Goal: Information Seeking & Learning: Learn about a topic

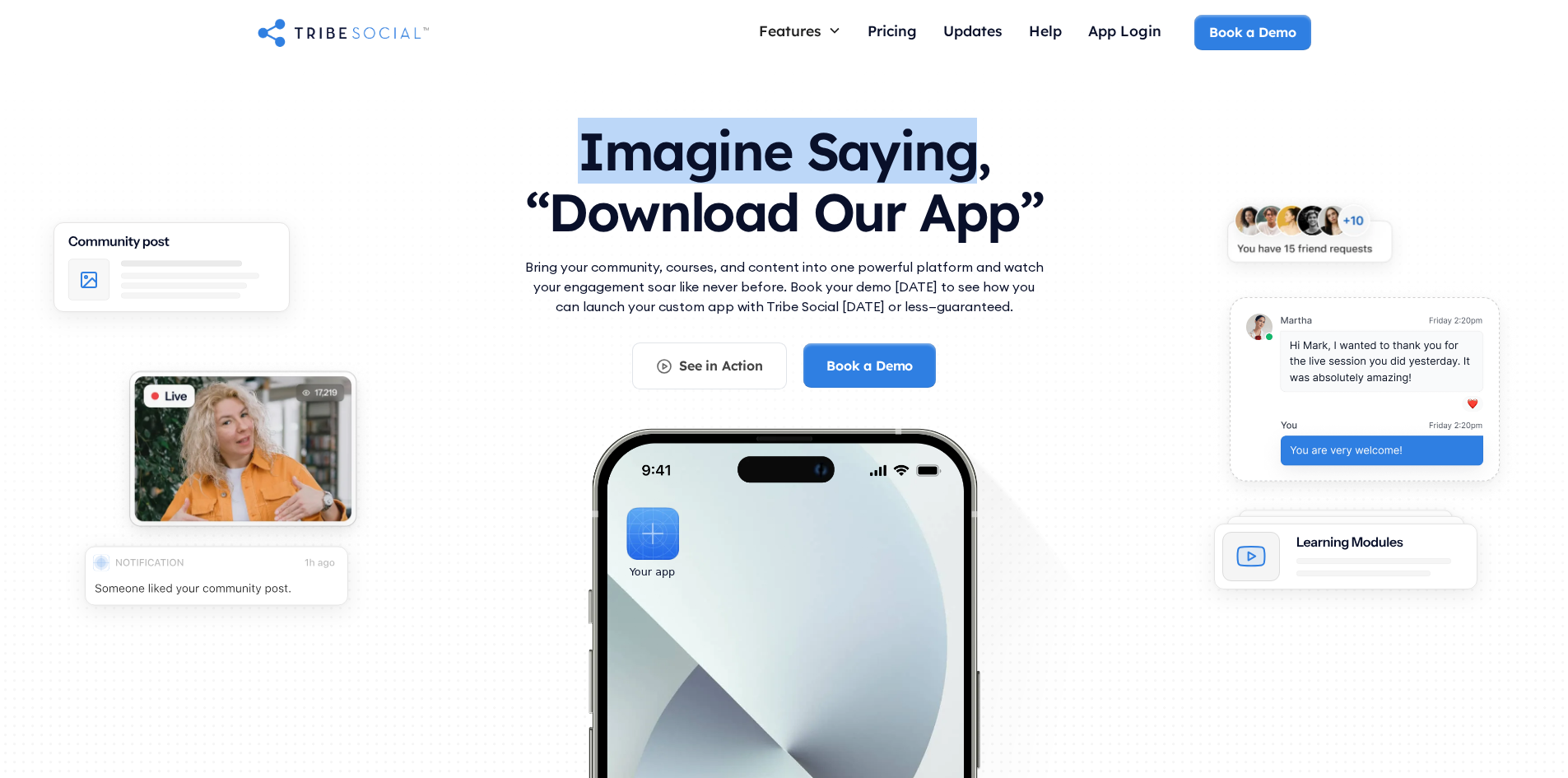
drag, startPoint x: 589, startPoint y: 148, endPoint x: 964, endPoint y: 149, distance: 375.0
click at [964, 149] on h1 "Imagine Saying, “Download Our App”" at bounding box center [784, 177] width 527 height 146
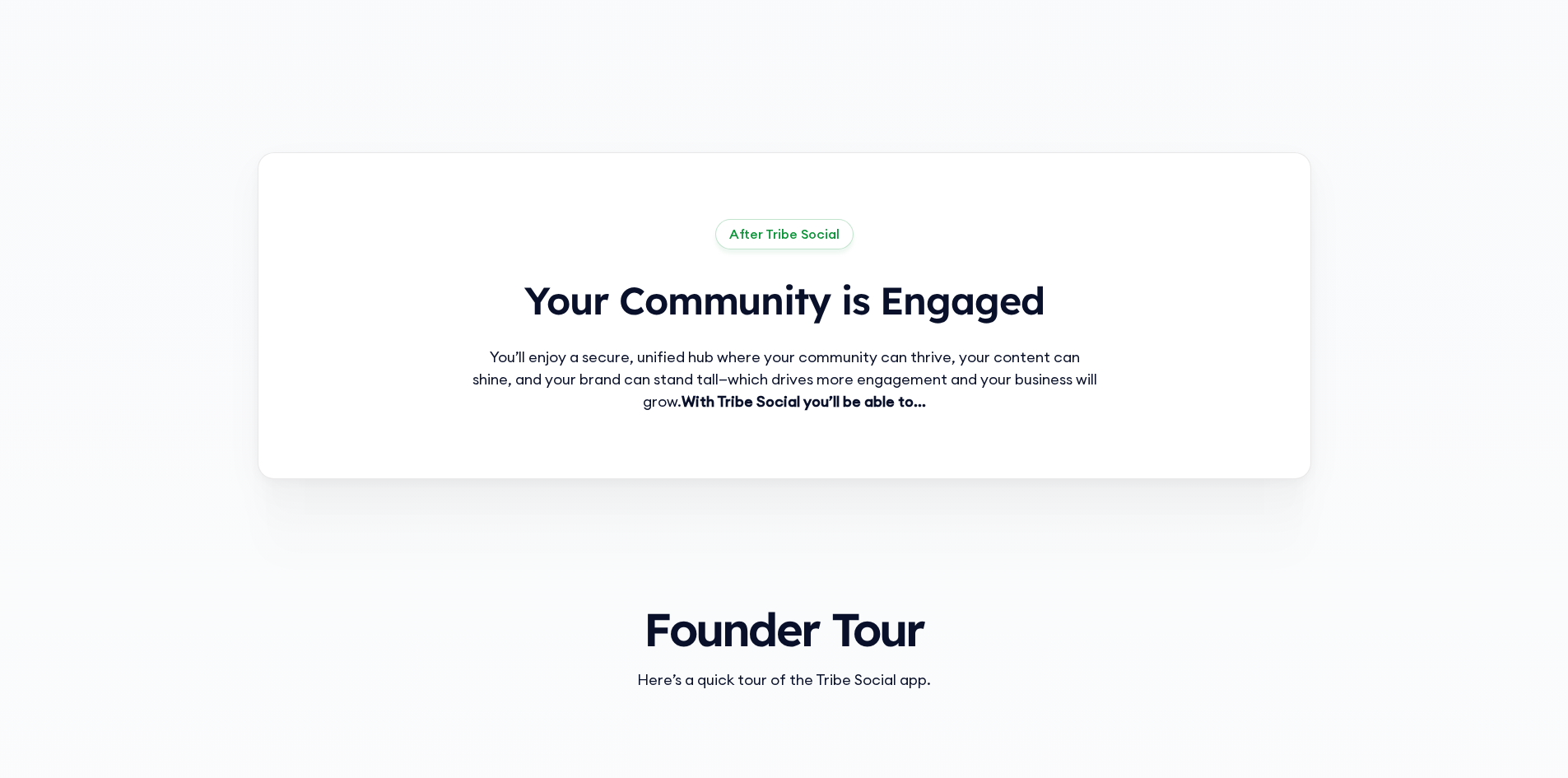
scroll to position [1152, 0]
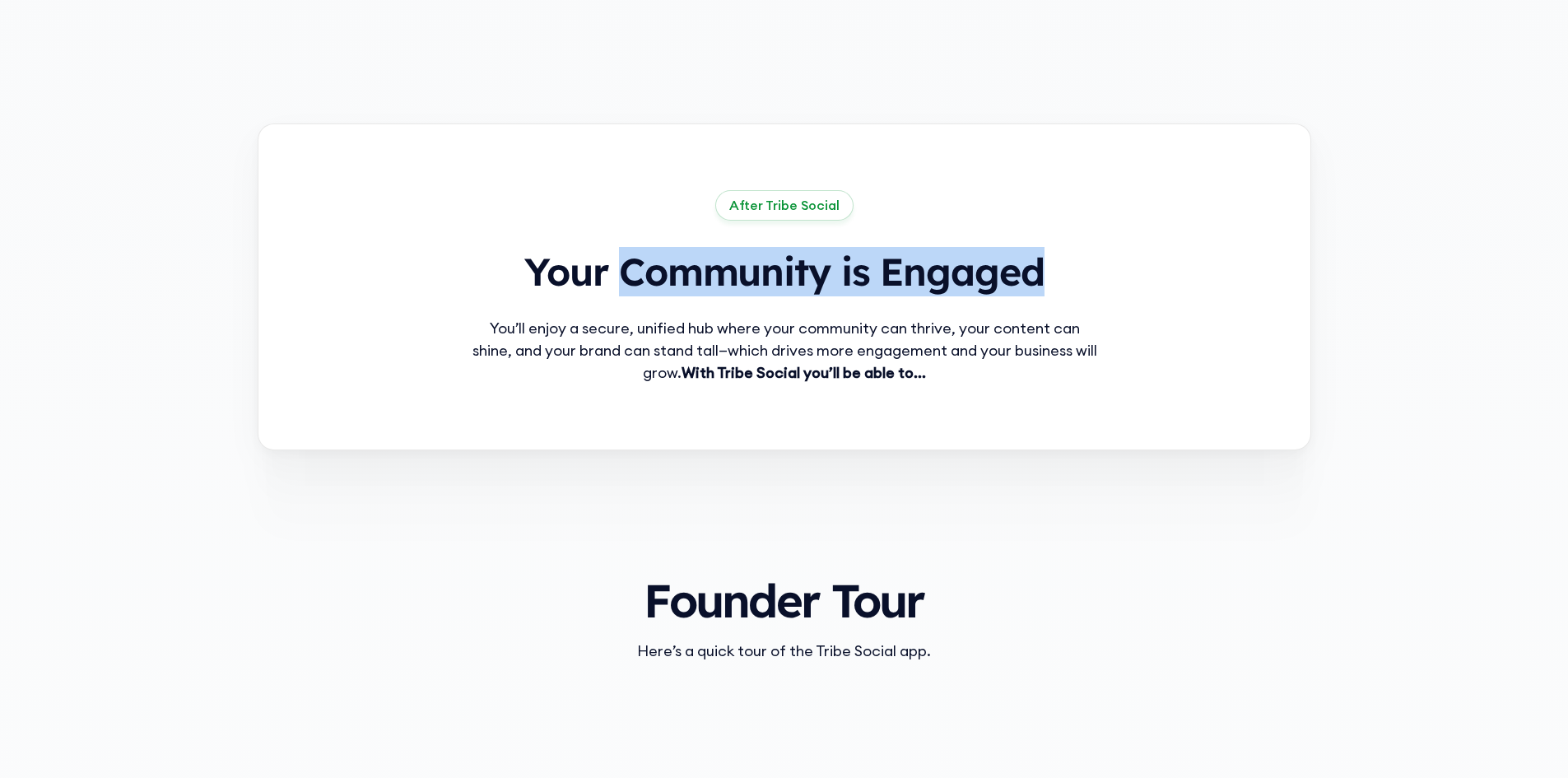
drag, startPoint x: 622, startPoint y: 270, endPoint x: 1055, endPoint y: 263, distance: 433.1
click at [1055, 263] on h2 "Your Community is Engaged" at bounding box center [784, 272] width 632 height 49
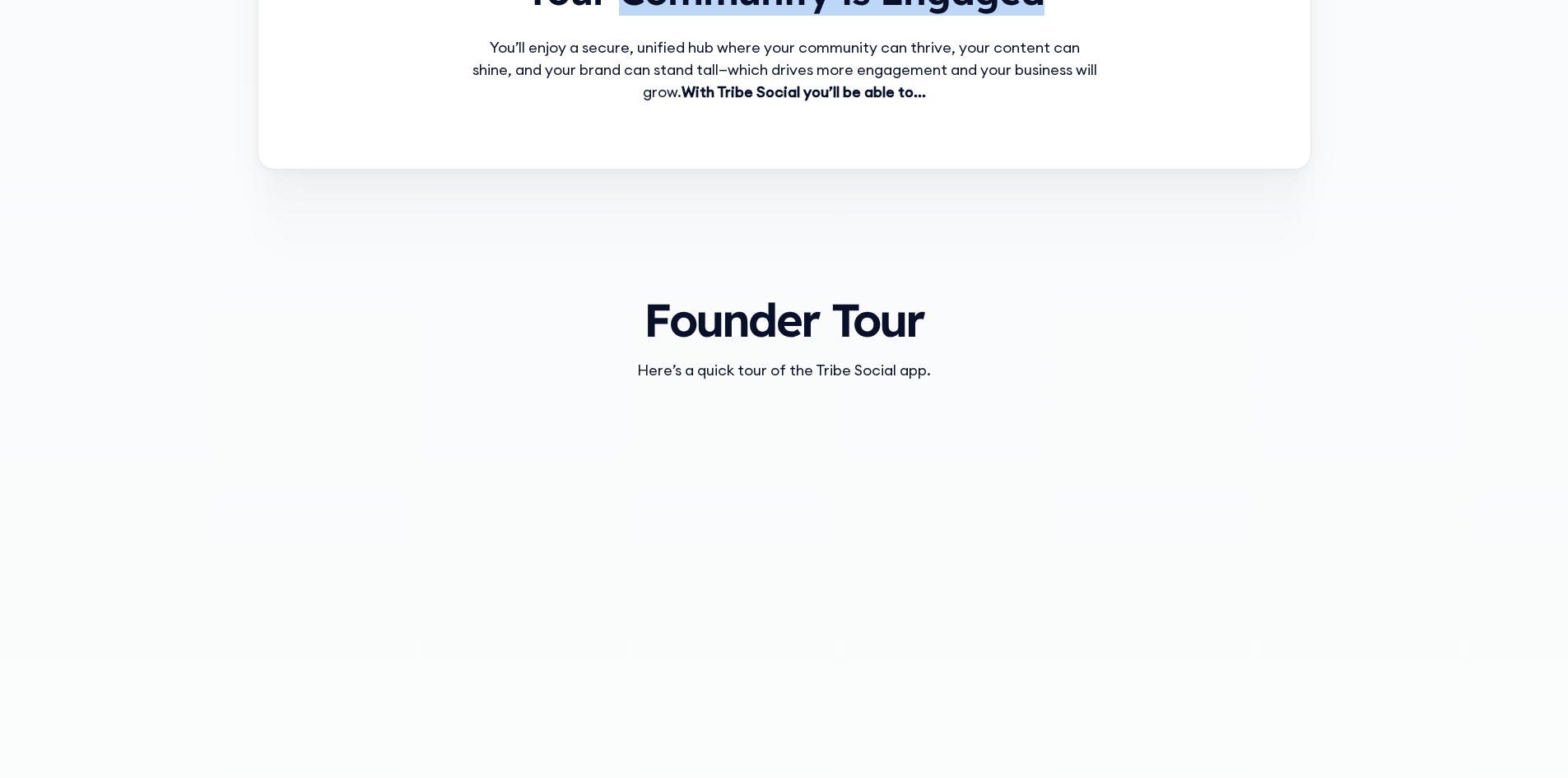
scroll to position [1482, 0]
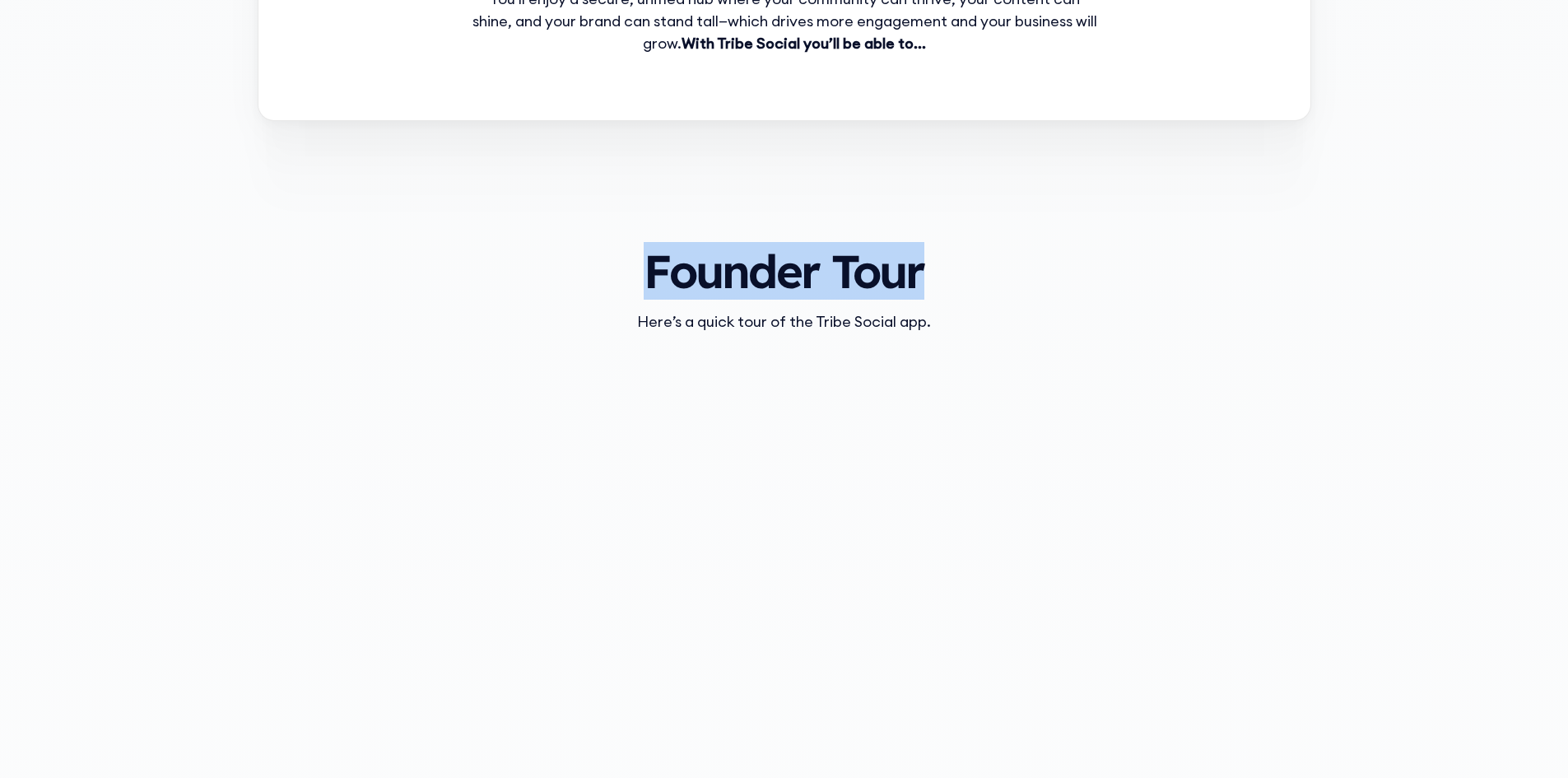
drag, startPoint x: 603, startPoint y: 263, endPoint x: 1022, endPoint y: 285, distance: 419.6
click at [1021, 285] on div "Founder Tour Here’s a quick tour of the Tribe Social app." at bounding box center [784, 586] width 1054 height 732
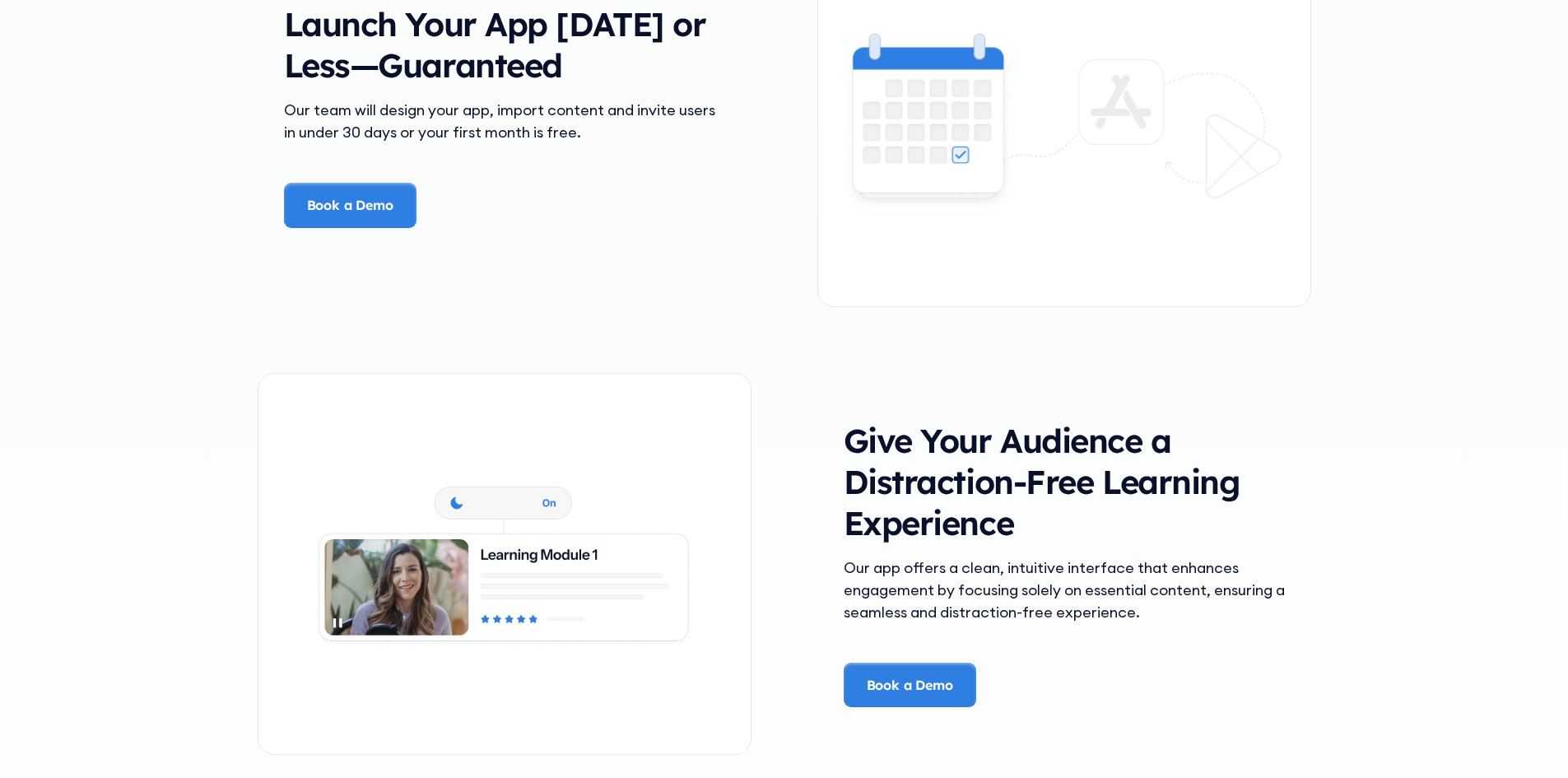
scroll to position [2717, 0]
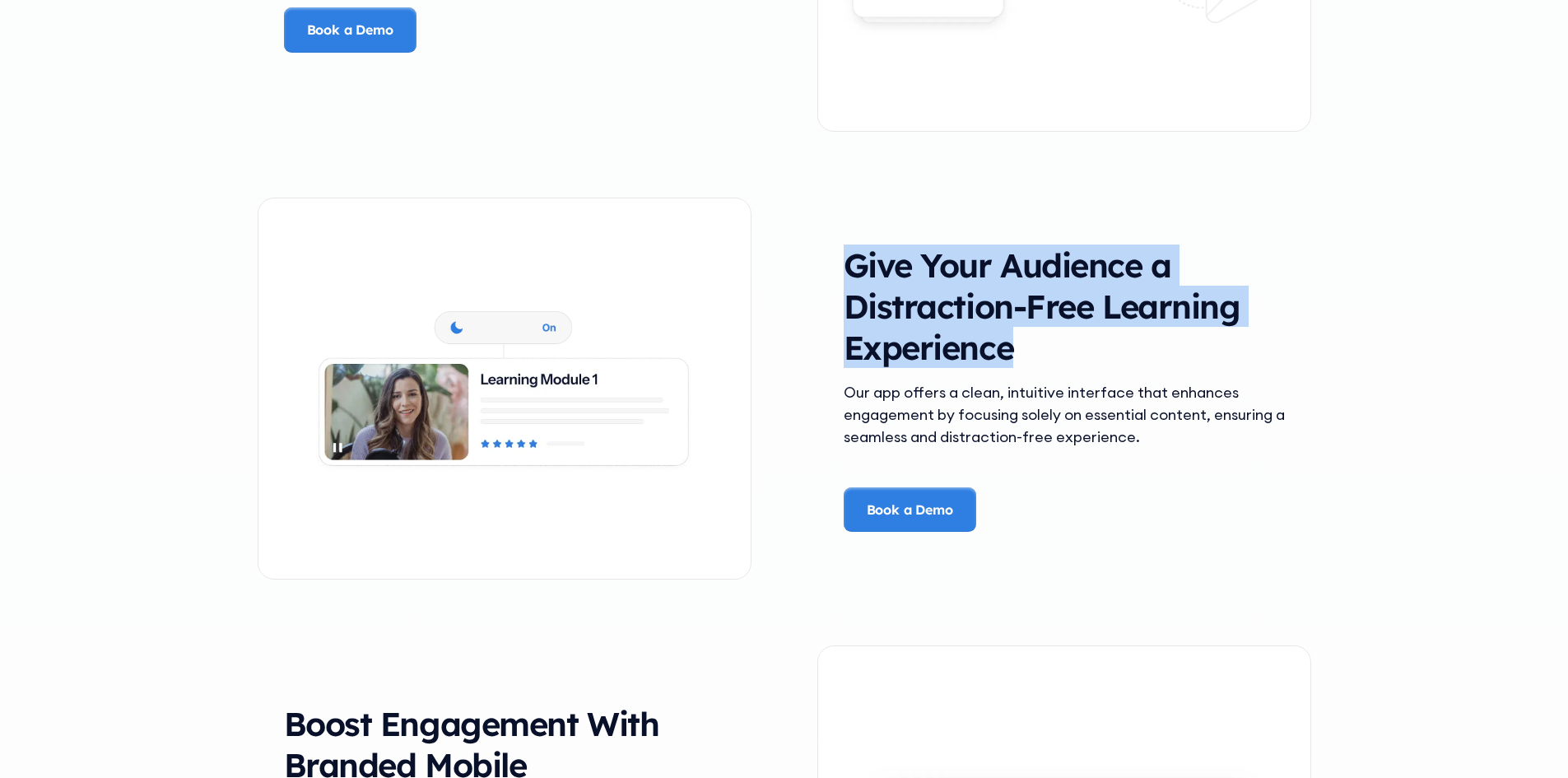
drag, startPoint x: 844, startPoint y: 260, endPoint x: 1033, endPoint y: 347, distance: 208.1
click at [1033, 347] on h3 "Give Your Audience a Distraction-Free Learning Experience" at bounding box center [1065, 306] width 442 height 123
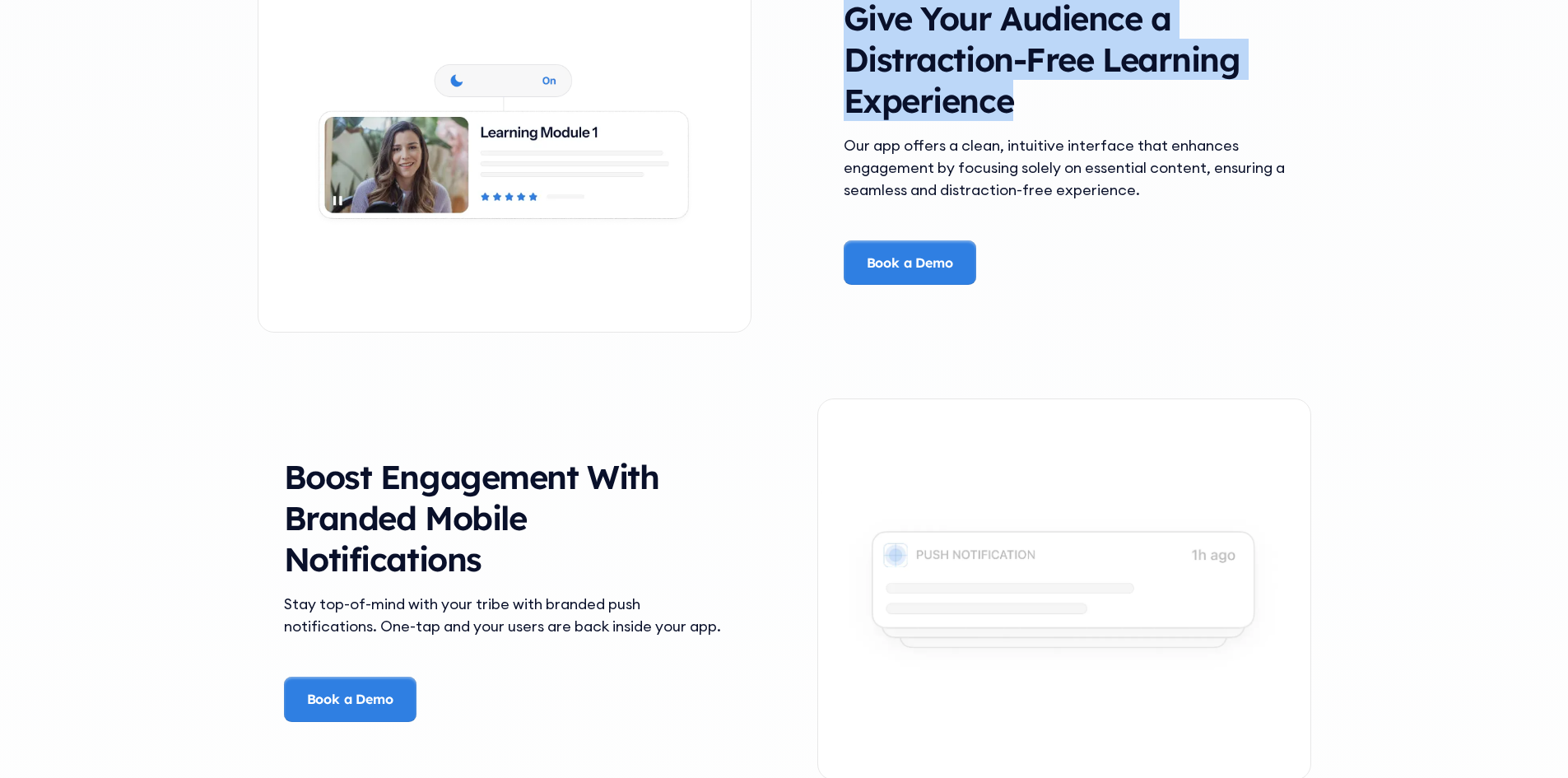
scroll to position [3047, 0]
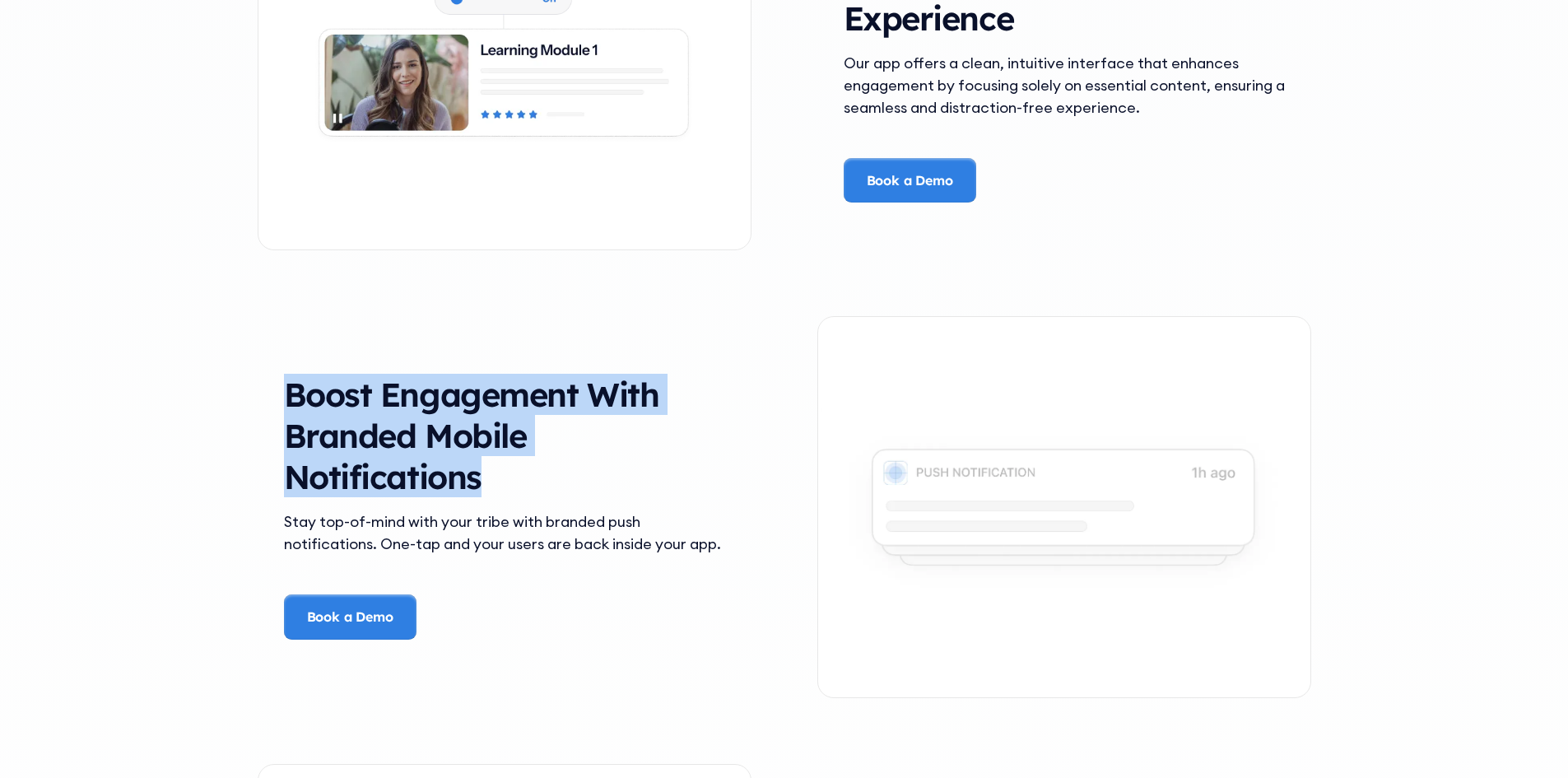
drag, startPoint x: 292, startPoint y: 404, endPoint x: 489, endPoint y: 507, distance: 222.3
click at [489, 507] on div "Boost Engagement With Branded Mobile Notifications" at bounding box center [505, 442] width 442 height 136
click at [480, 495] on h3 "Boost Engagement With Branded Mobile Notifications" at bounding box center [505, 435] width 442 height 123
drag, startPoint x: 500, startPoint y: 485, endPoint x: 273, endPoint y: 401, distance: 242.0
click at [273, 401] on div "Boost Engagement With Branded Mobile Notifications Stay top-of-mind with your t…" at bounding box center [504, 506] width 494 height 265
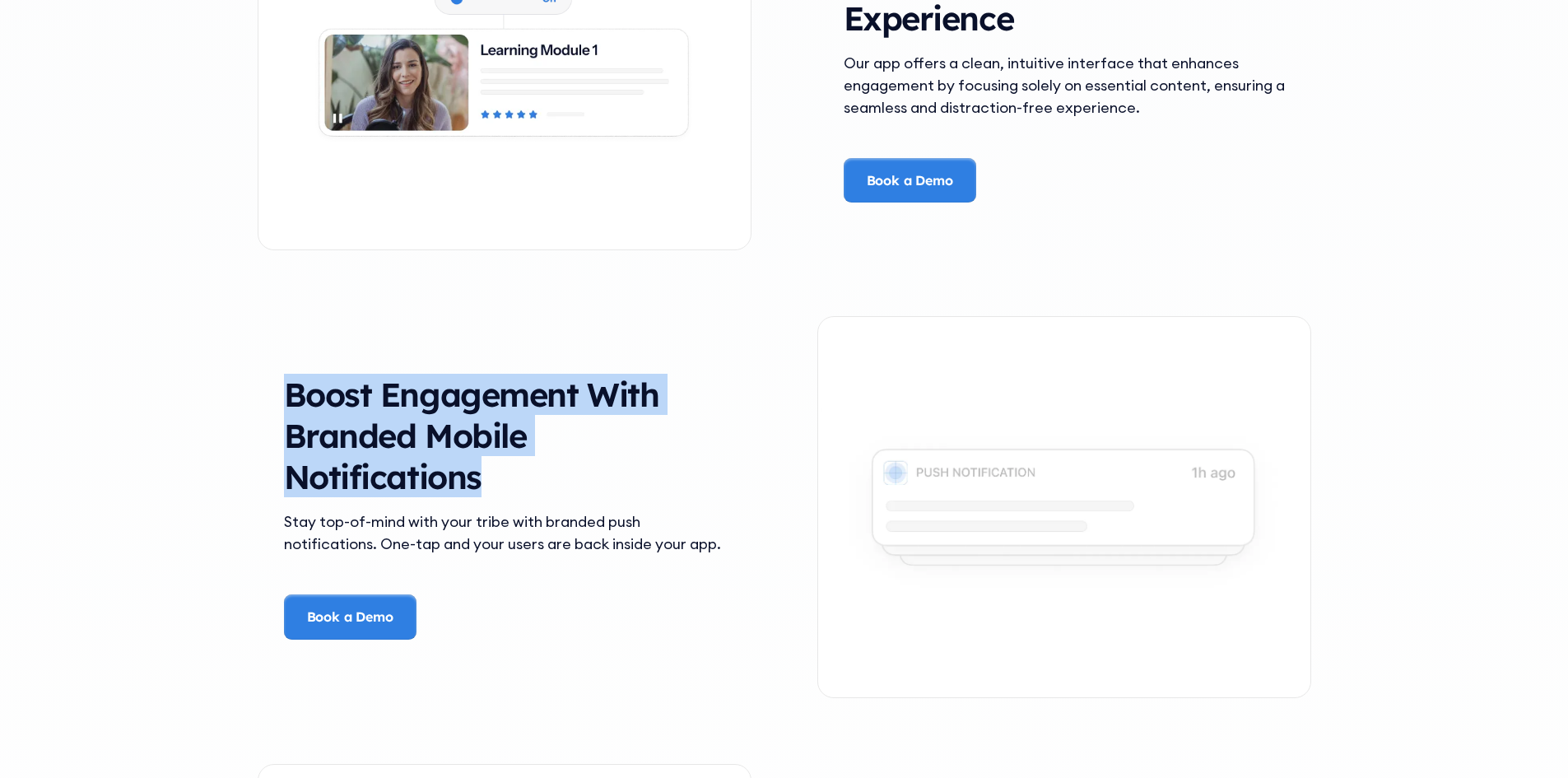
click at [273, 401] on div "Boost Engagement With Branded Mobile Notifications Stay top-of-mind with your t…" at bounding box center [504, 506] width 494 height 265
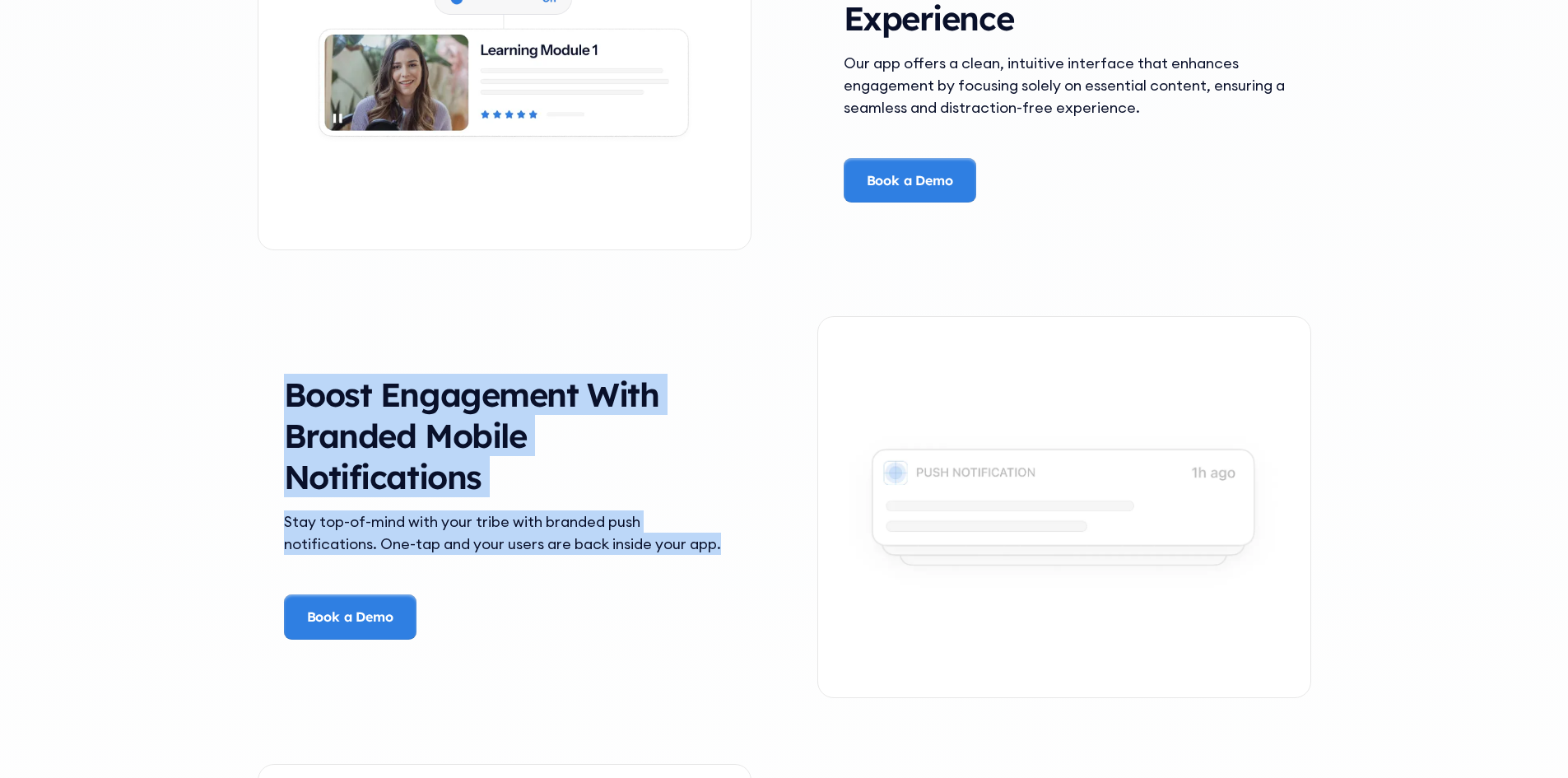
drag, startPoint x: 279, startPoint y: 396, endPoint x: 725, endPoint y: 555, distance: 473.5
click at [725, 555] on div "Boost Engagement With Branded Mobile Notifications Stay top-of-mind with your t…" at bounding box center [504, 506] width 494 height 265
click at [742, 548] on div "Boost Engagement With Branded Mobile Notifications Stay top-of-mind with your t…" at bounding box center [504, 506] width 494 height 265
drag, startPoint x: 753, startPoint y: 550, endPoint x: 279, endPoint y: 396, distance: 498.4
click at [279, 396] on div "Boost Engagement With Branded Mobile Notifications Stay top-of-mind with your t…" at bounding box center [784, 507] width 1054 height 448
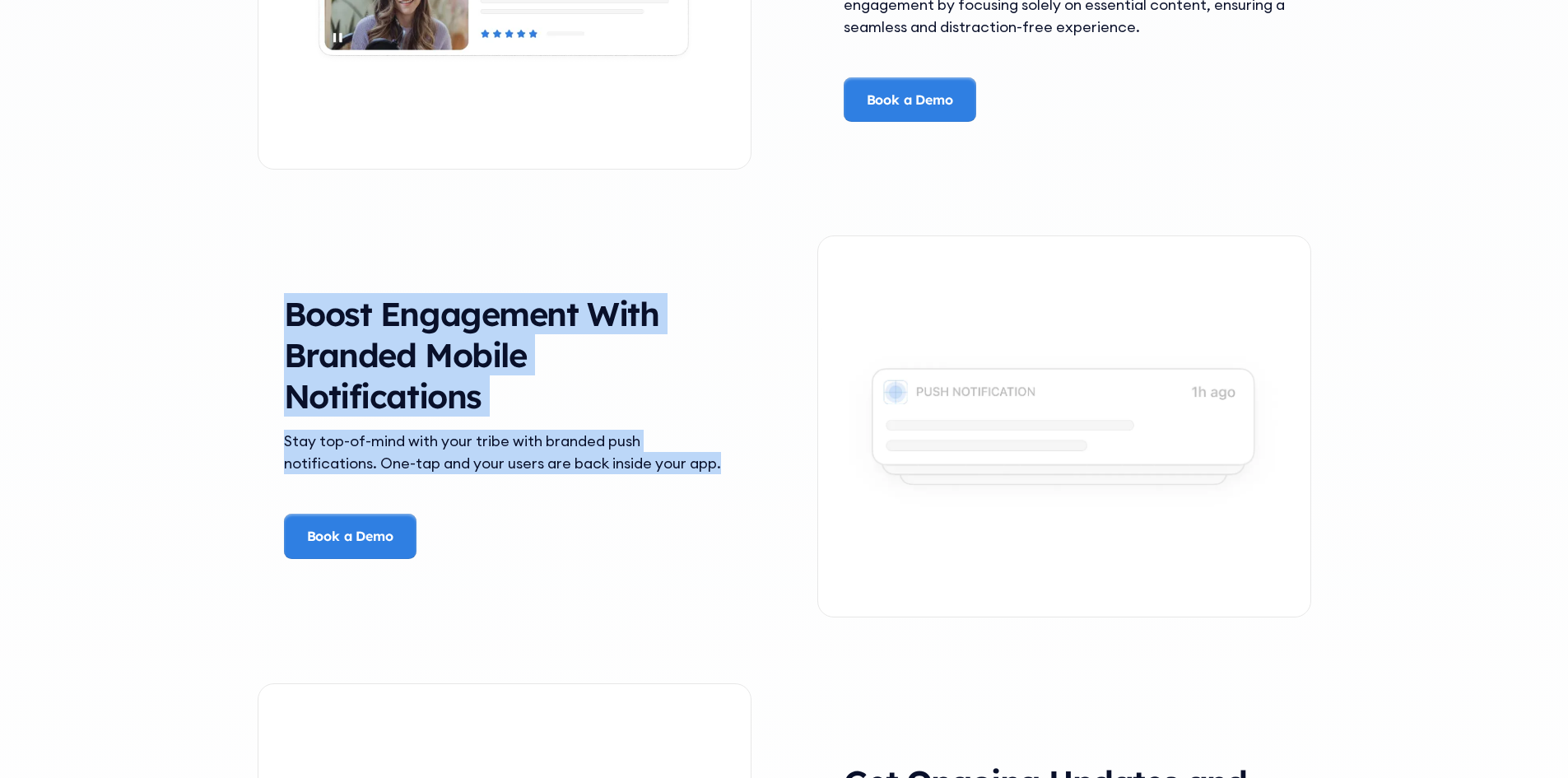
scroll to position [3458, 0]
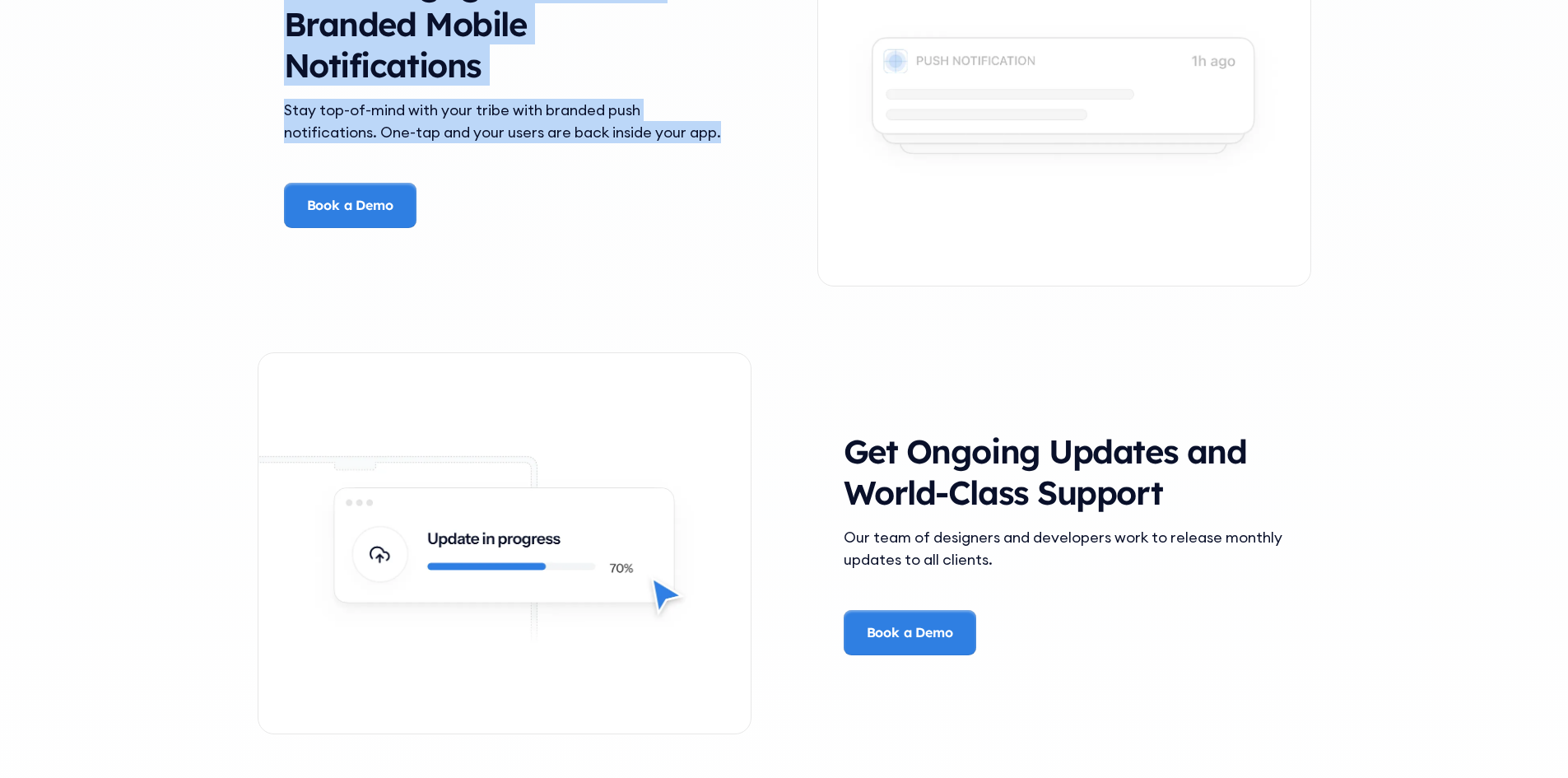
click at [425, 539] on img at bounding box center [505, 543] width 493 height 216
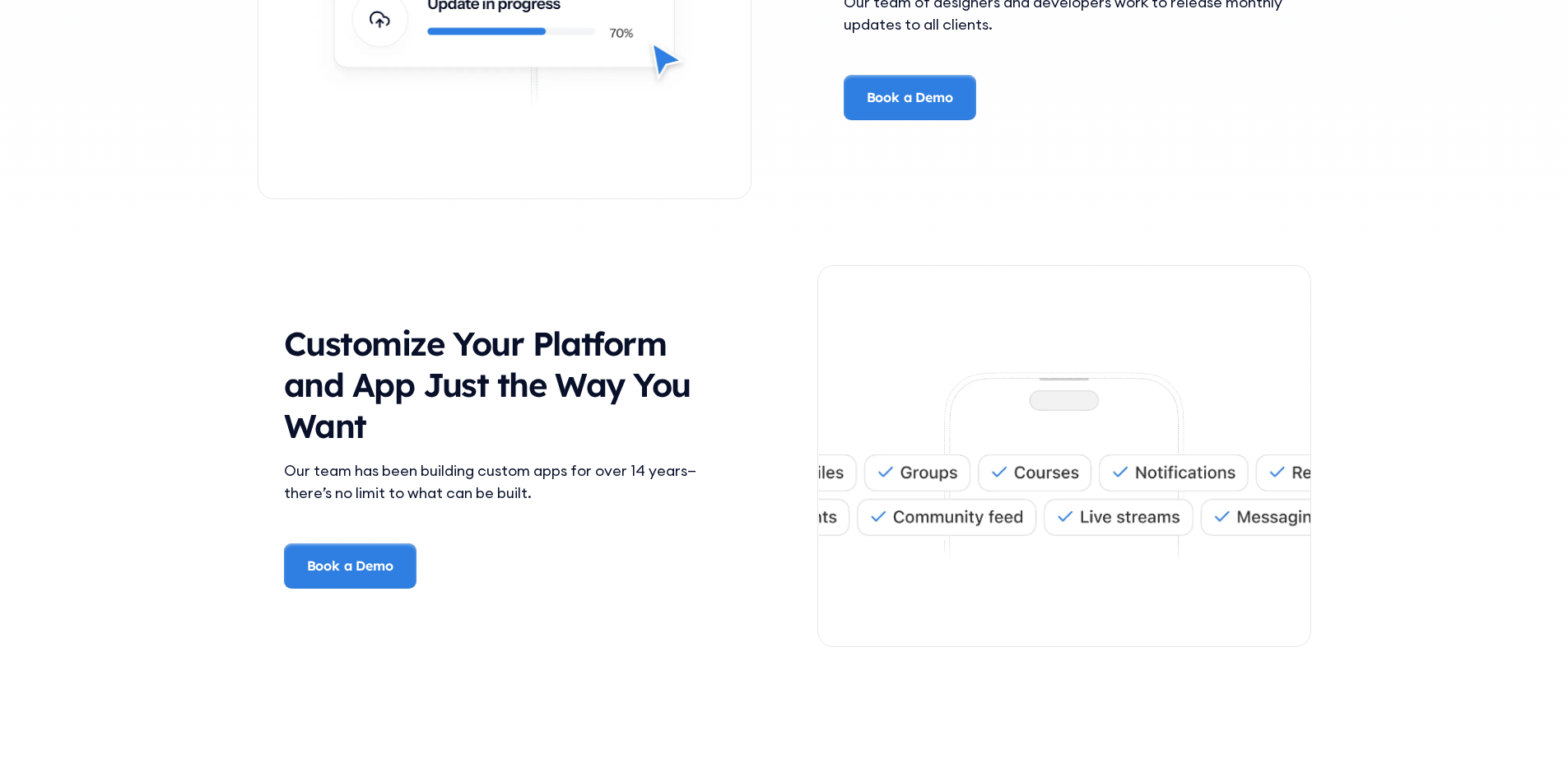
scroll to position [4116, 0]
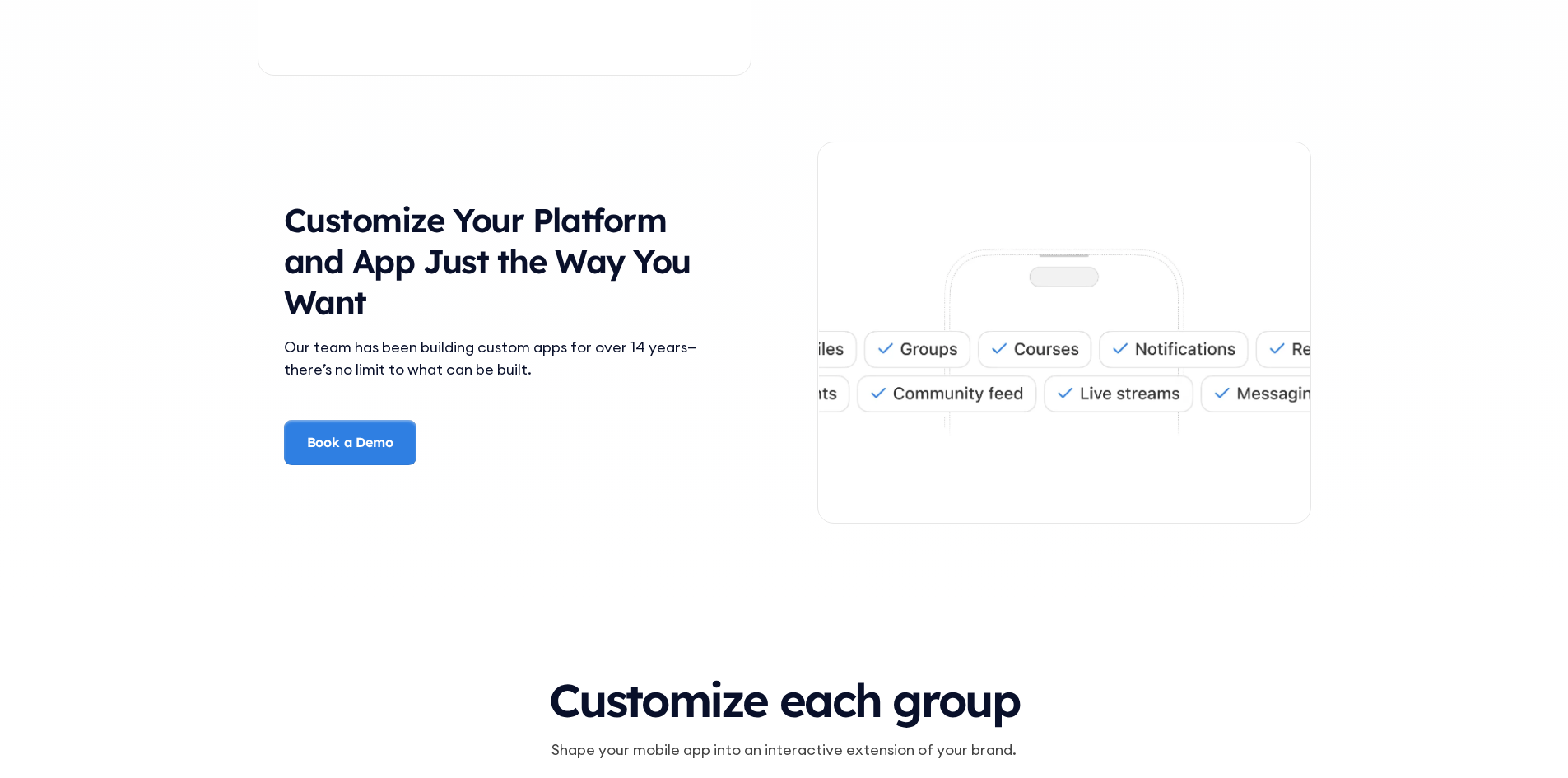
click at [576, 232] on h3 "Customize Your Platform and App Just the Way You Want" at bounding box center [505, 261] width 442 height 123
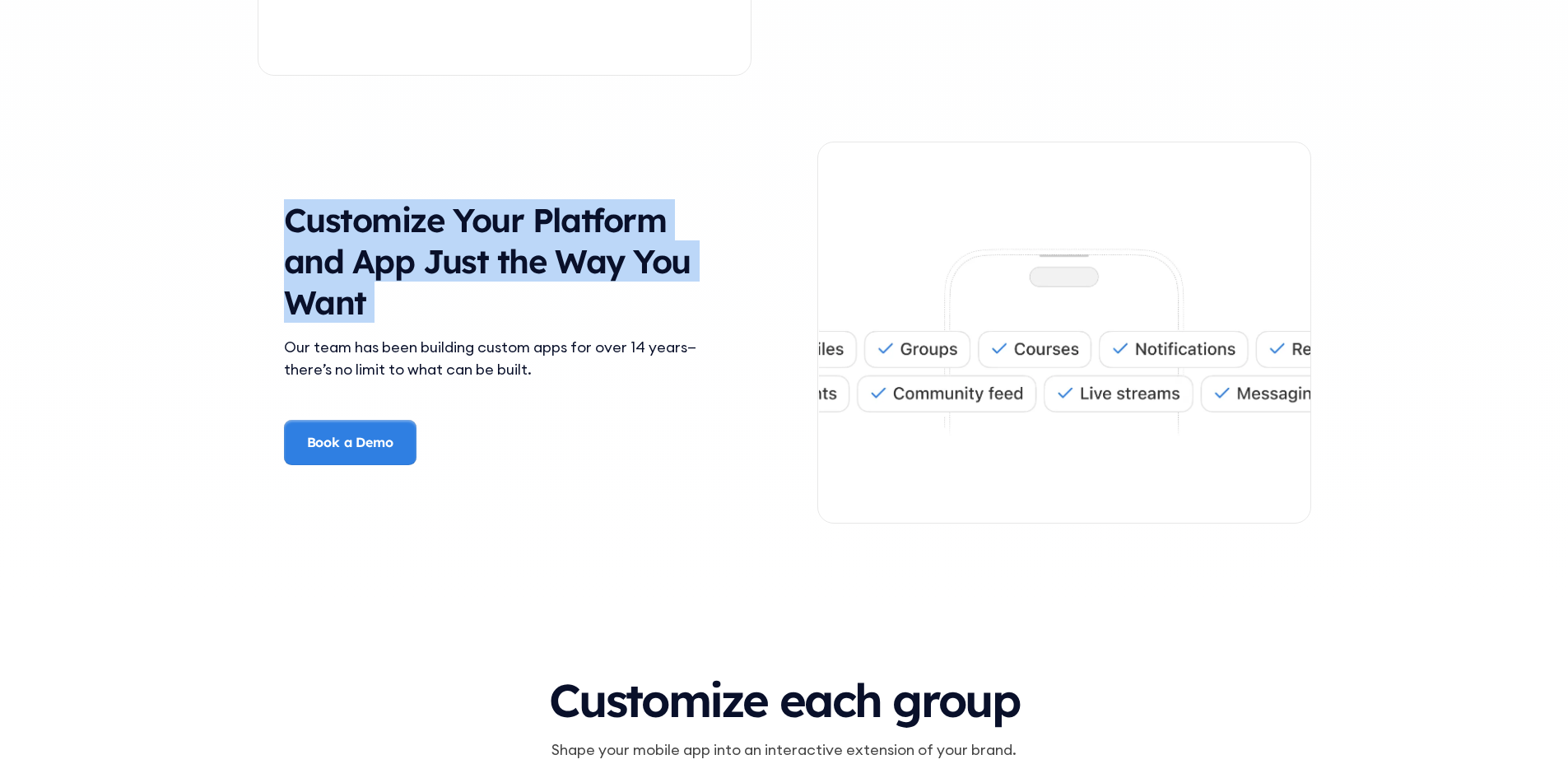
click at [576, 232] on h3 "Customize Your Platform and App Just the Way You Want" at bounding box center [505, 261] width 442 height 123
click at [526, 261] on h3 "Customize Your Platform and App Just the Way You Want" at bounding box center [505, 261] width 442 height 123
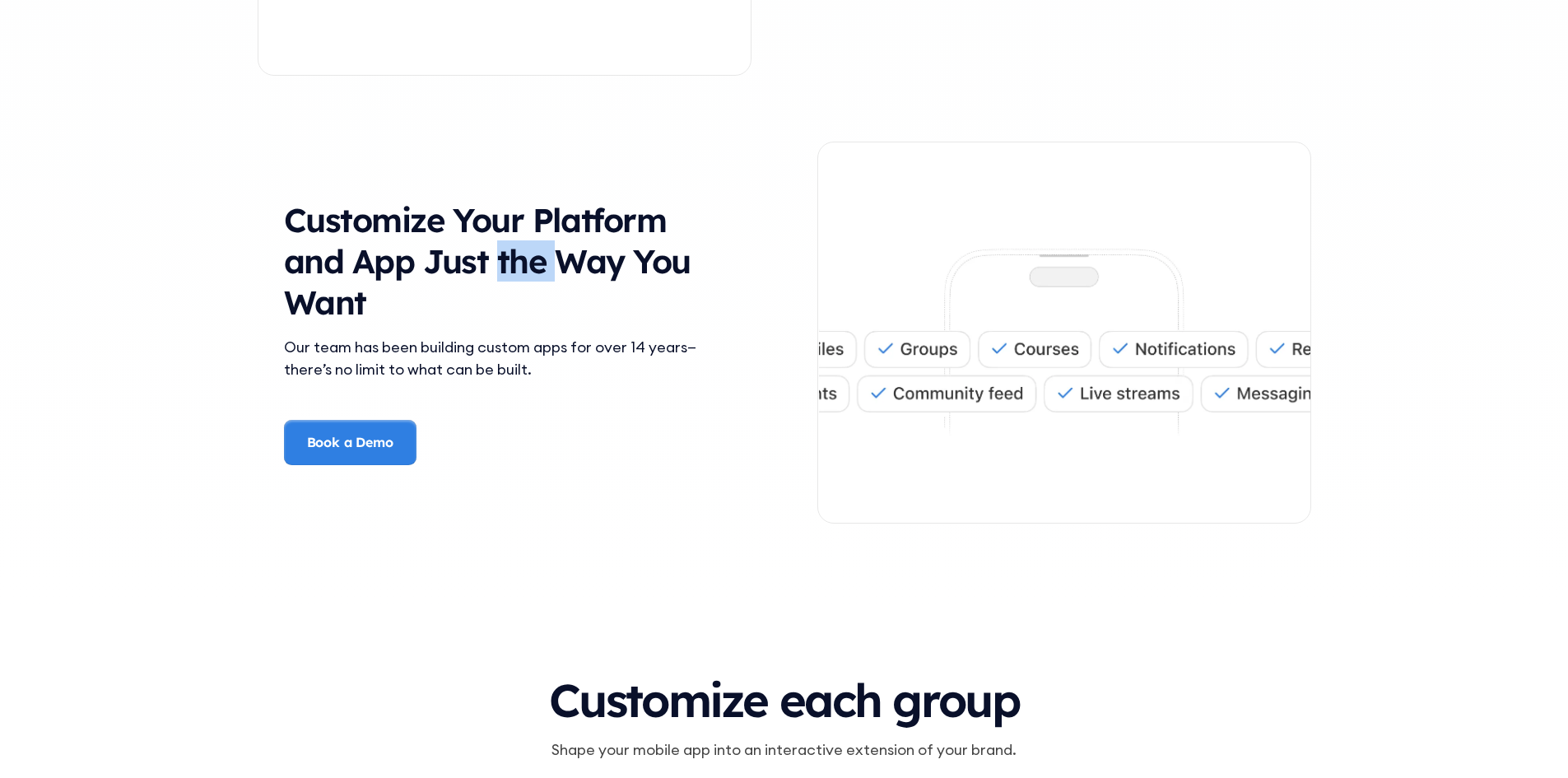
click at [525, 261] on h3 "Customize Your Platform and App Just the Way You Want" at bounding box center [505, 261] width 442 height 123
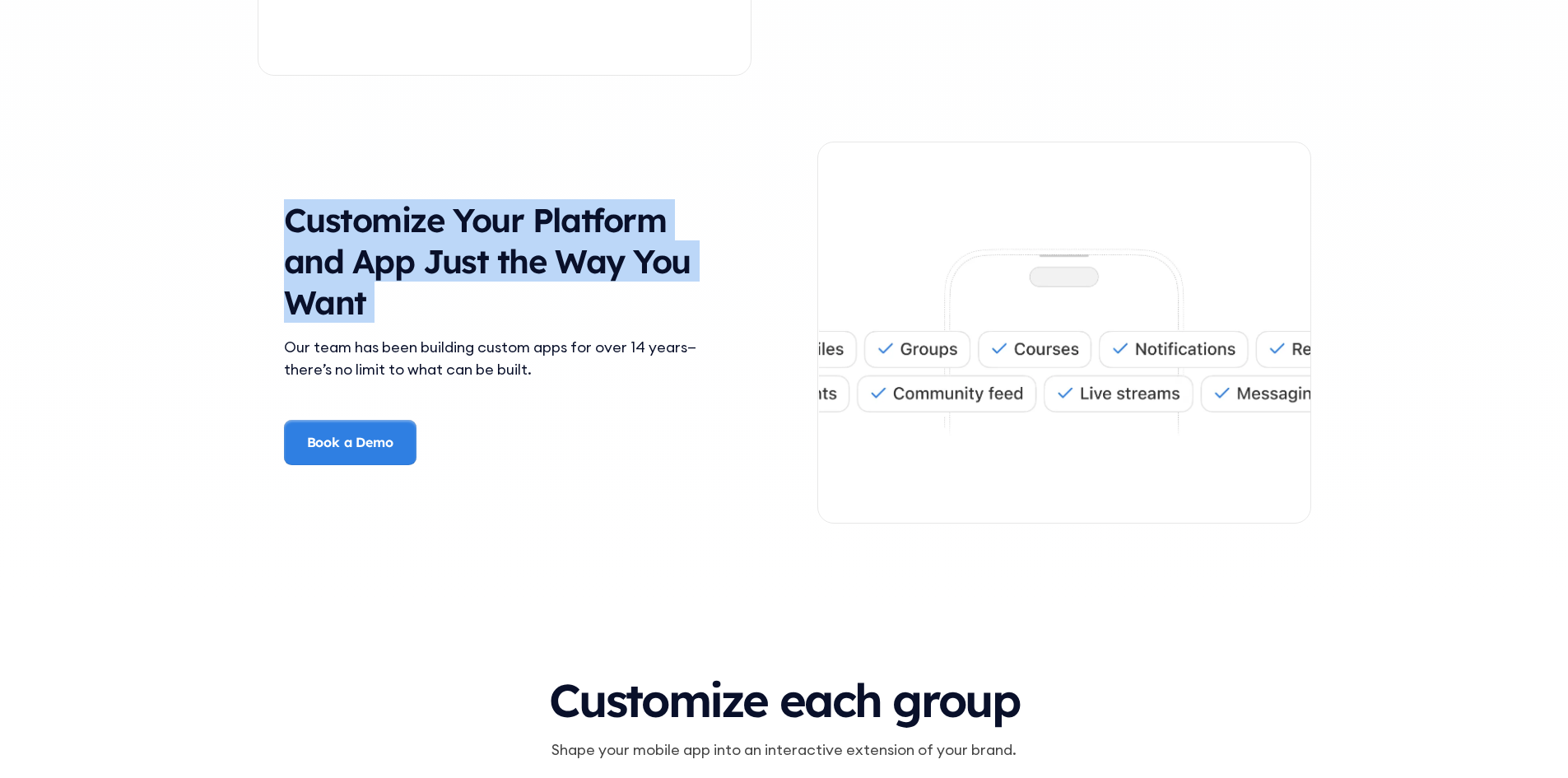
click at [525, 261] on h3 "Customize Your Platform and App Just the Way You Want" at bounding box center [505, 261] width 442 height 123
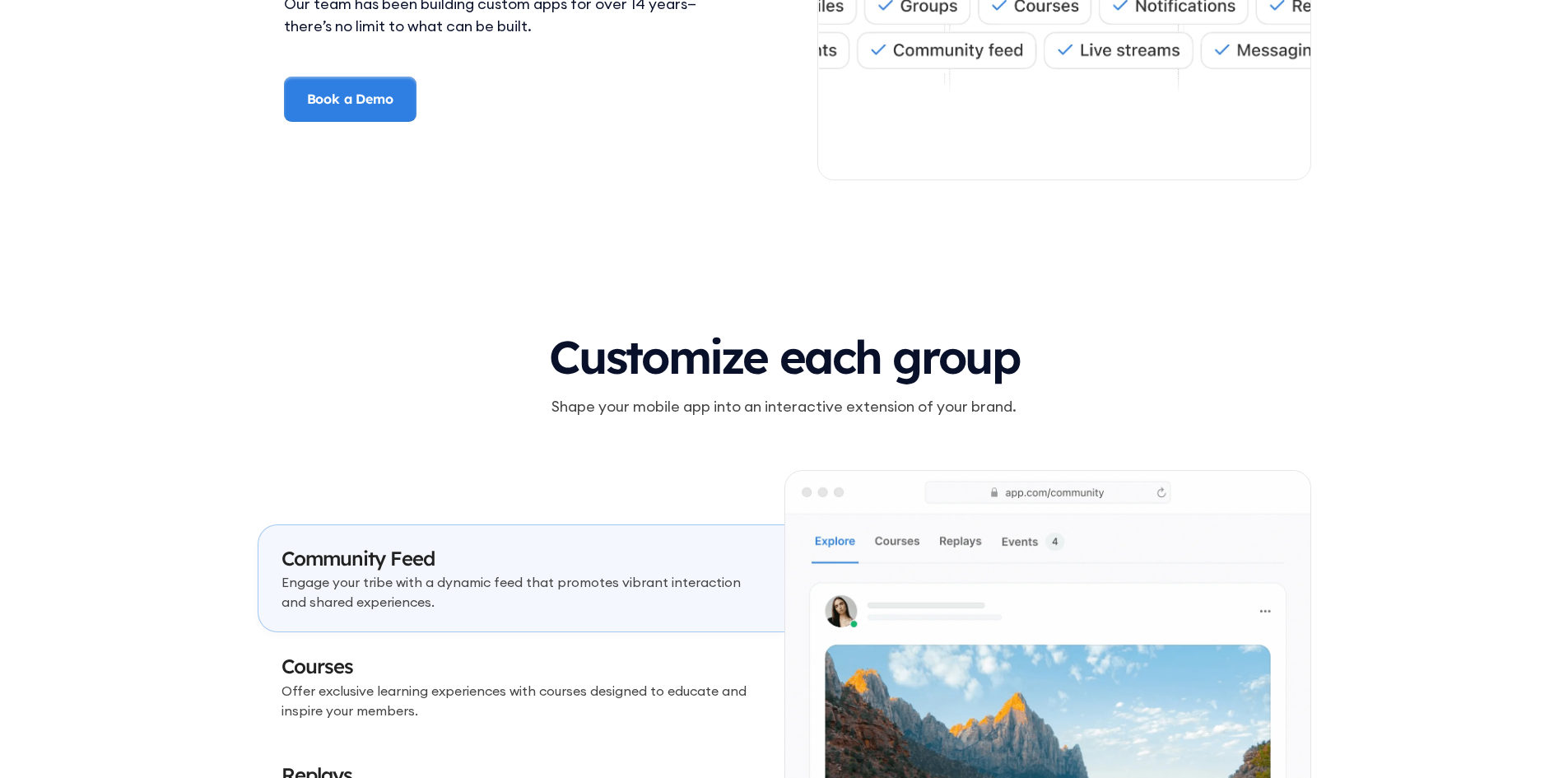
scroll to position [4529, 0]
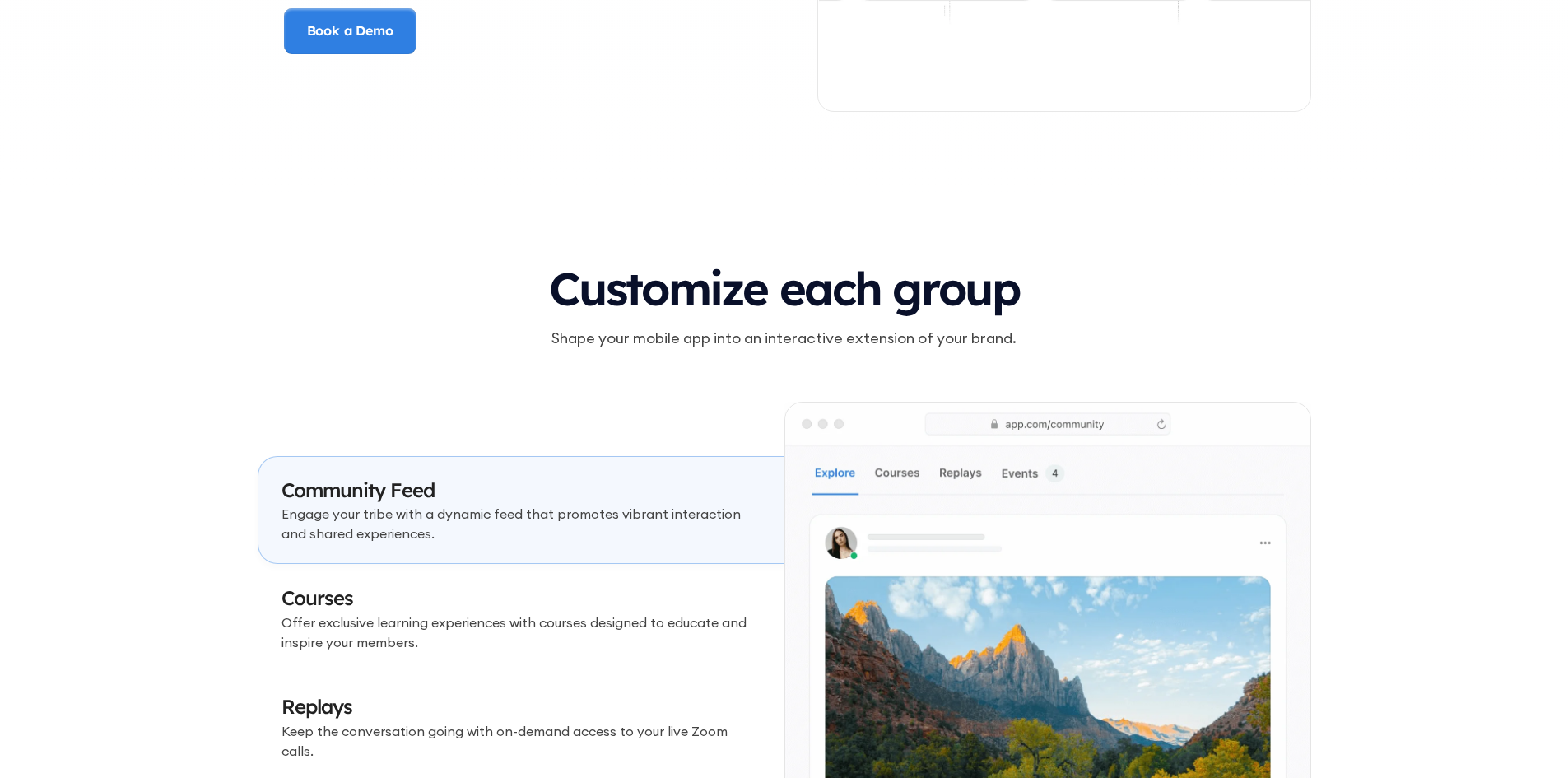
click at [703, 285] on h3 "Customize each group" at bounding box center [784, 289] width 1054 height 51
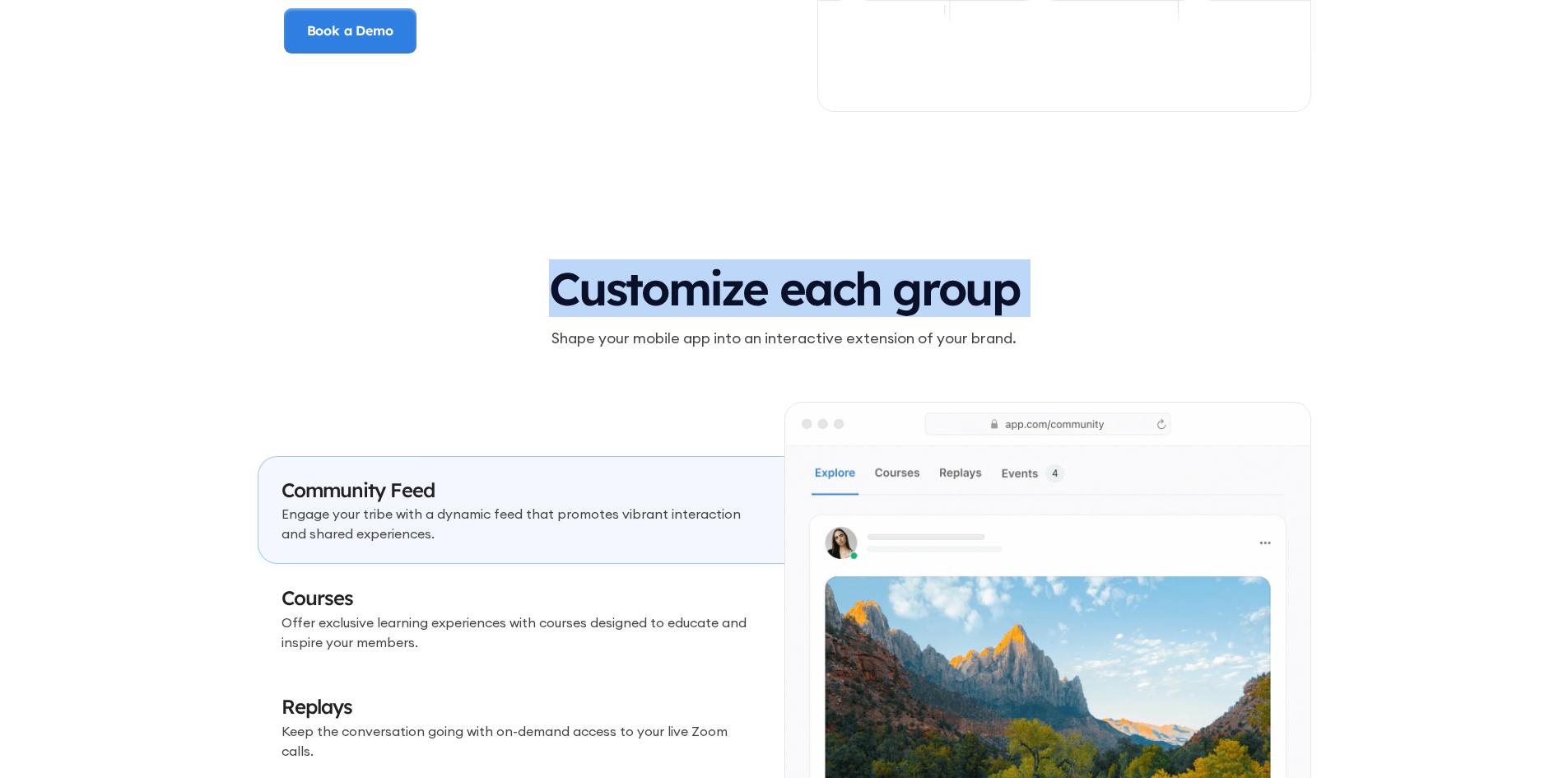
click at [703, 285] on h3 "Customize each group" at bounding box center [784, 289] width 1054 height 51
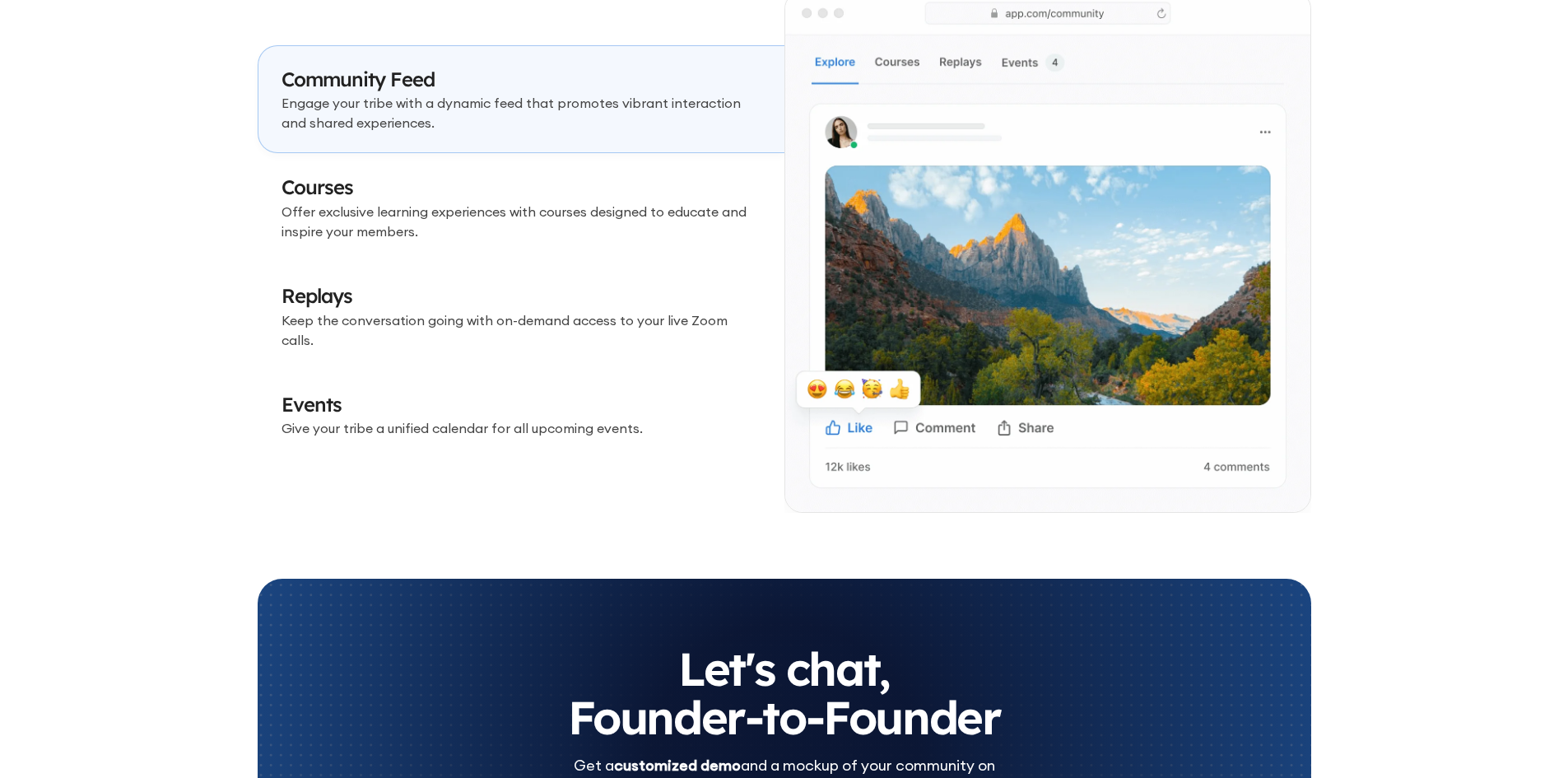
scroll to position [4940, 0]
click at [498, 223] on p "Offer exclusive learning experiences with courses designed to educate and inspi…" at bounding box center [521, 221] width 480 height 40
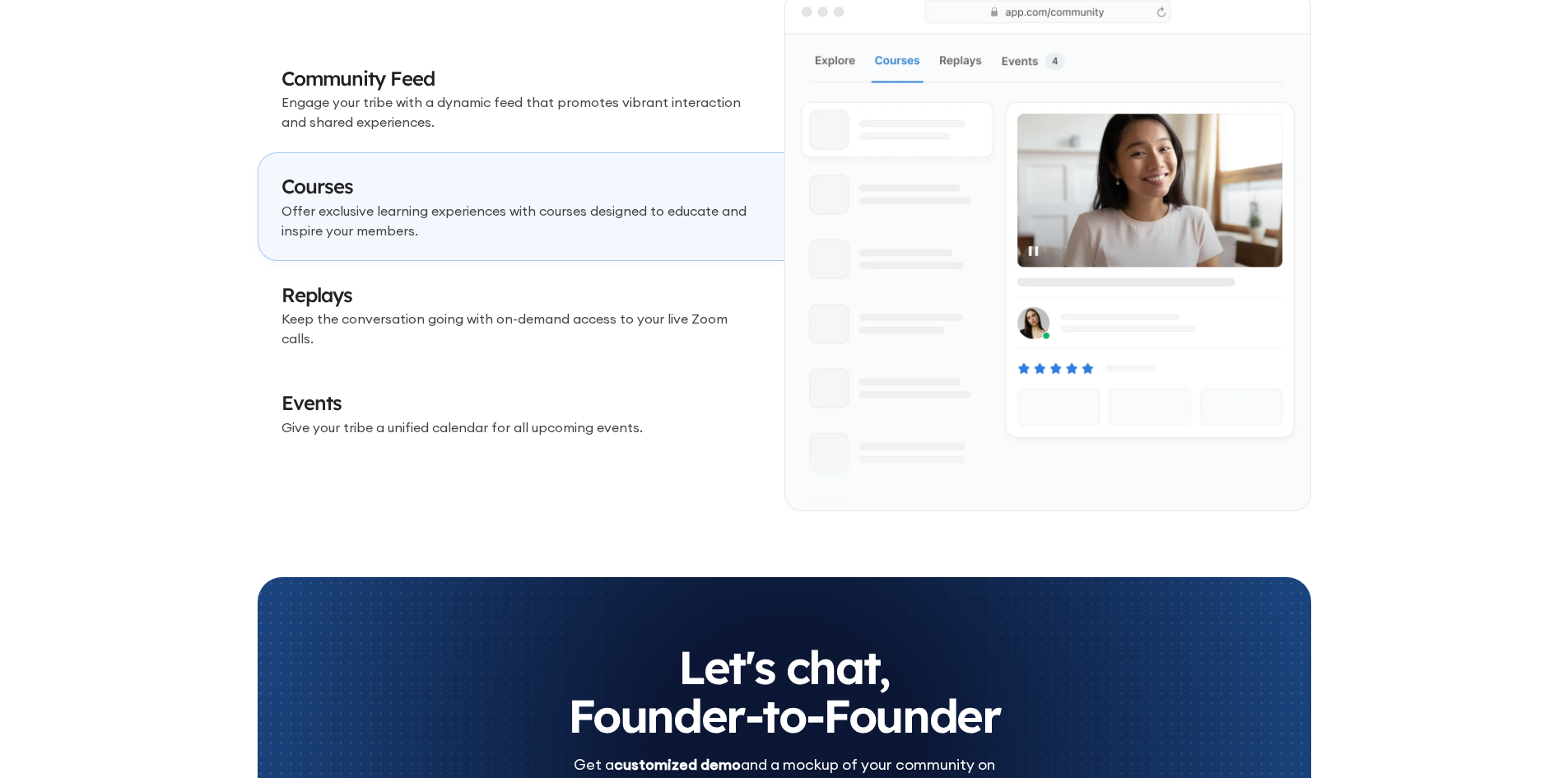
click at [487, 300] on h3 "Replays" at bounding box center [521, 296] width 480 height 28
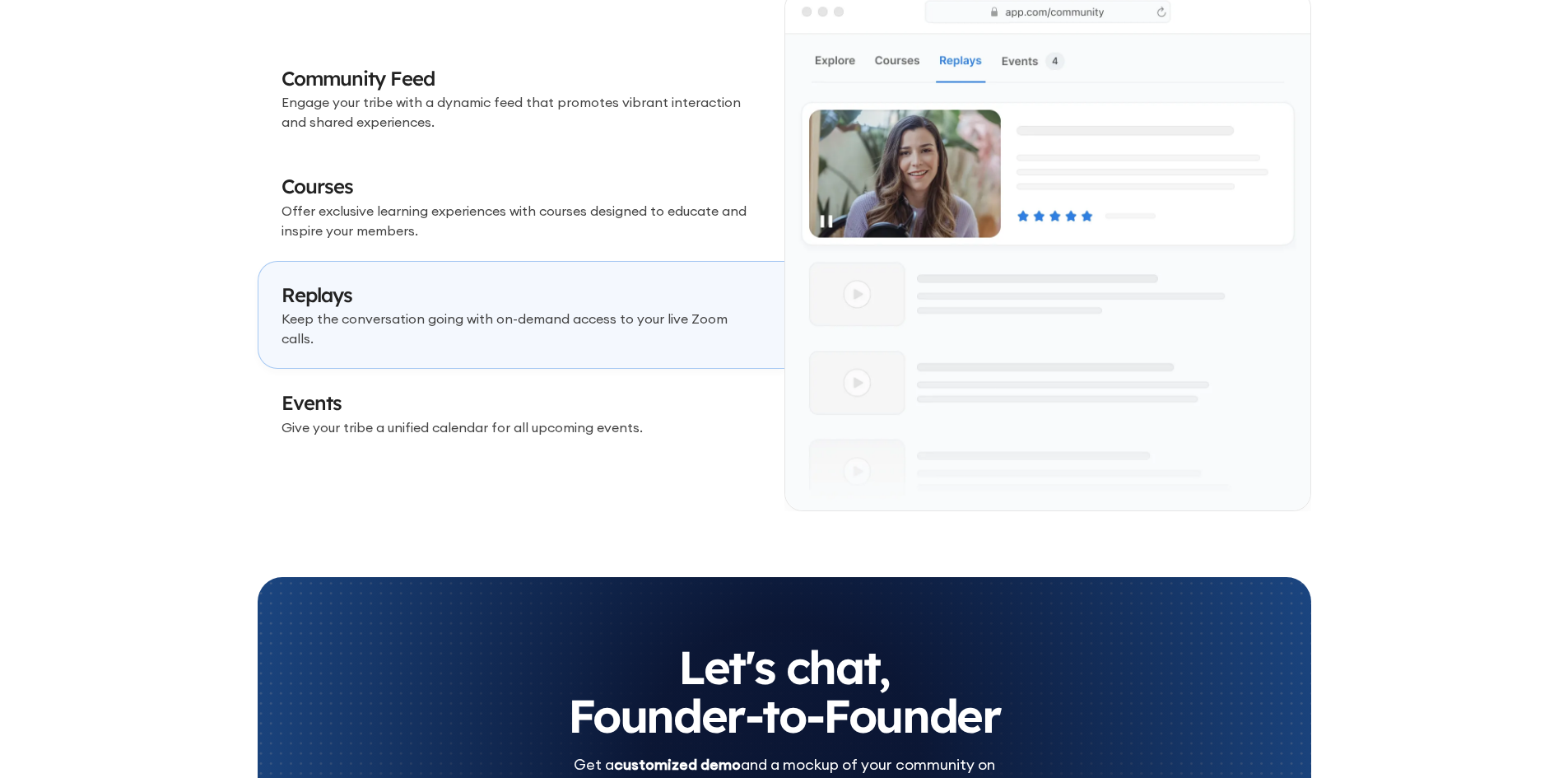
click at [487, 389] on h3 "Events" at bounding box center [521, 404] width 480 height 28
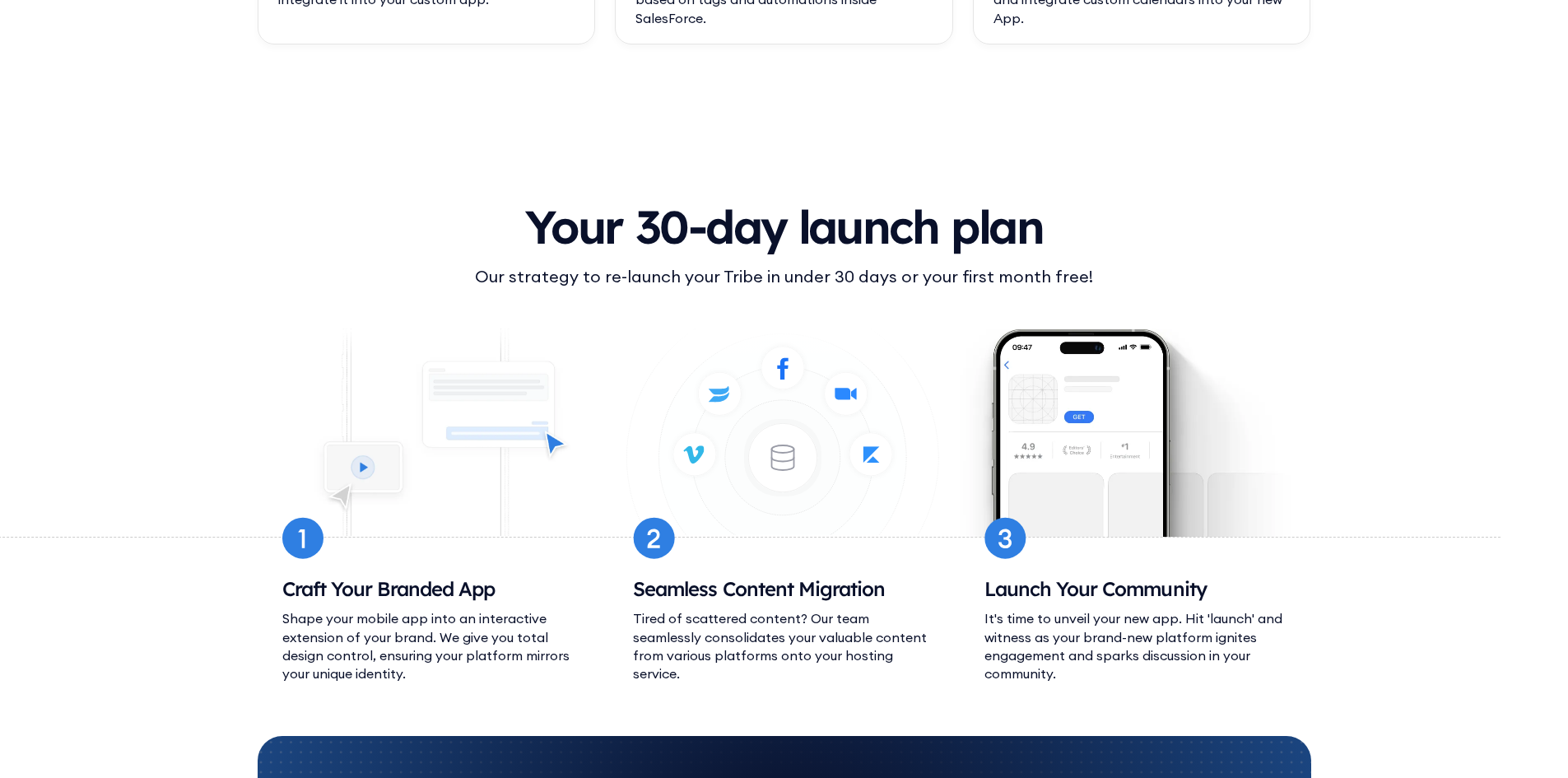
scroll to position [6092, 0]
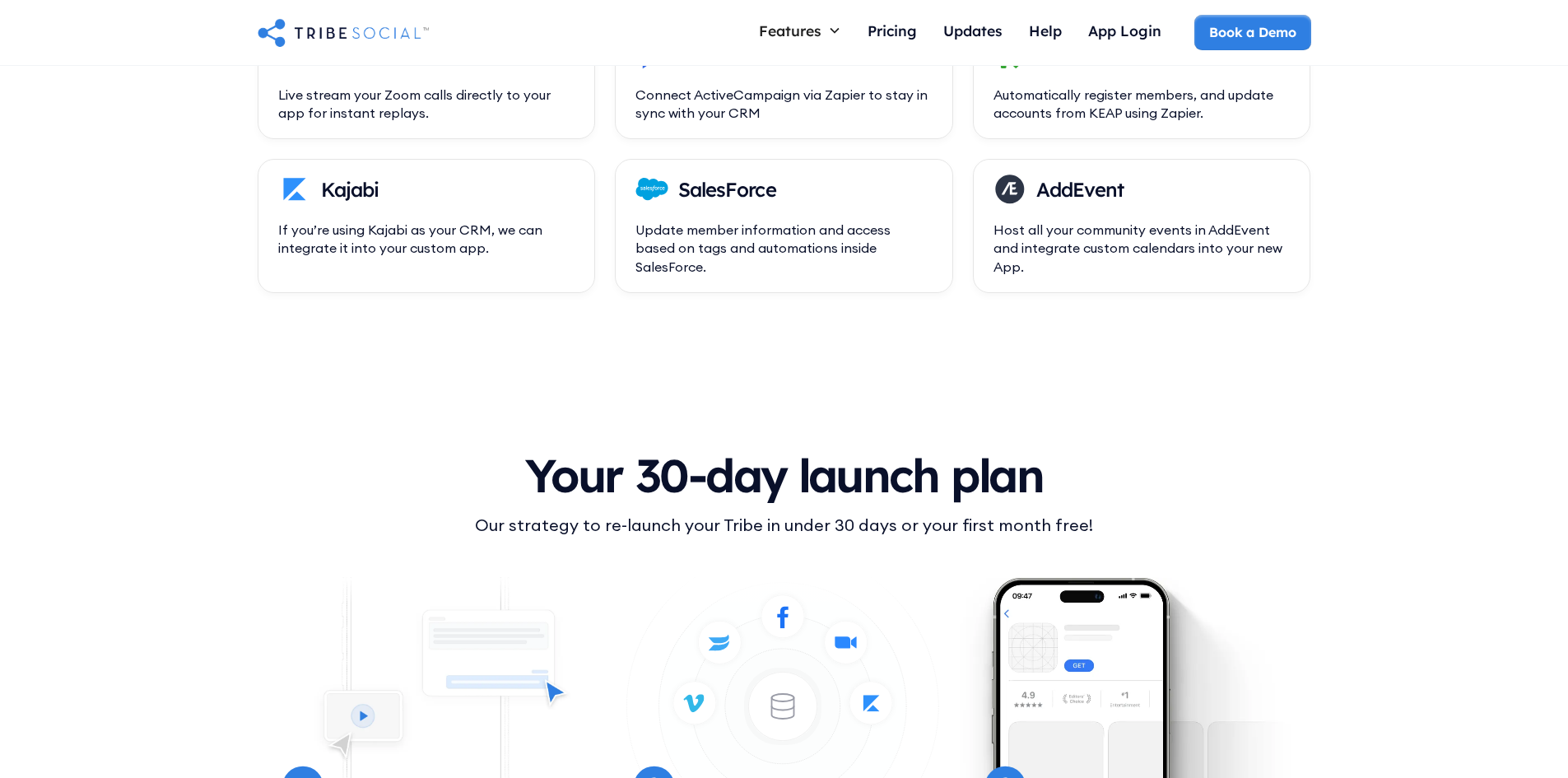
click at [552, 490] on h2 "Your 30-day launch plan" at bounding box center [784, 475] width 1054 height 48
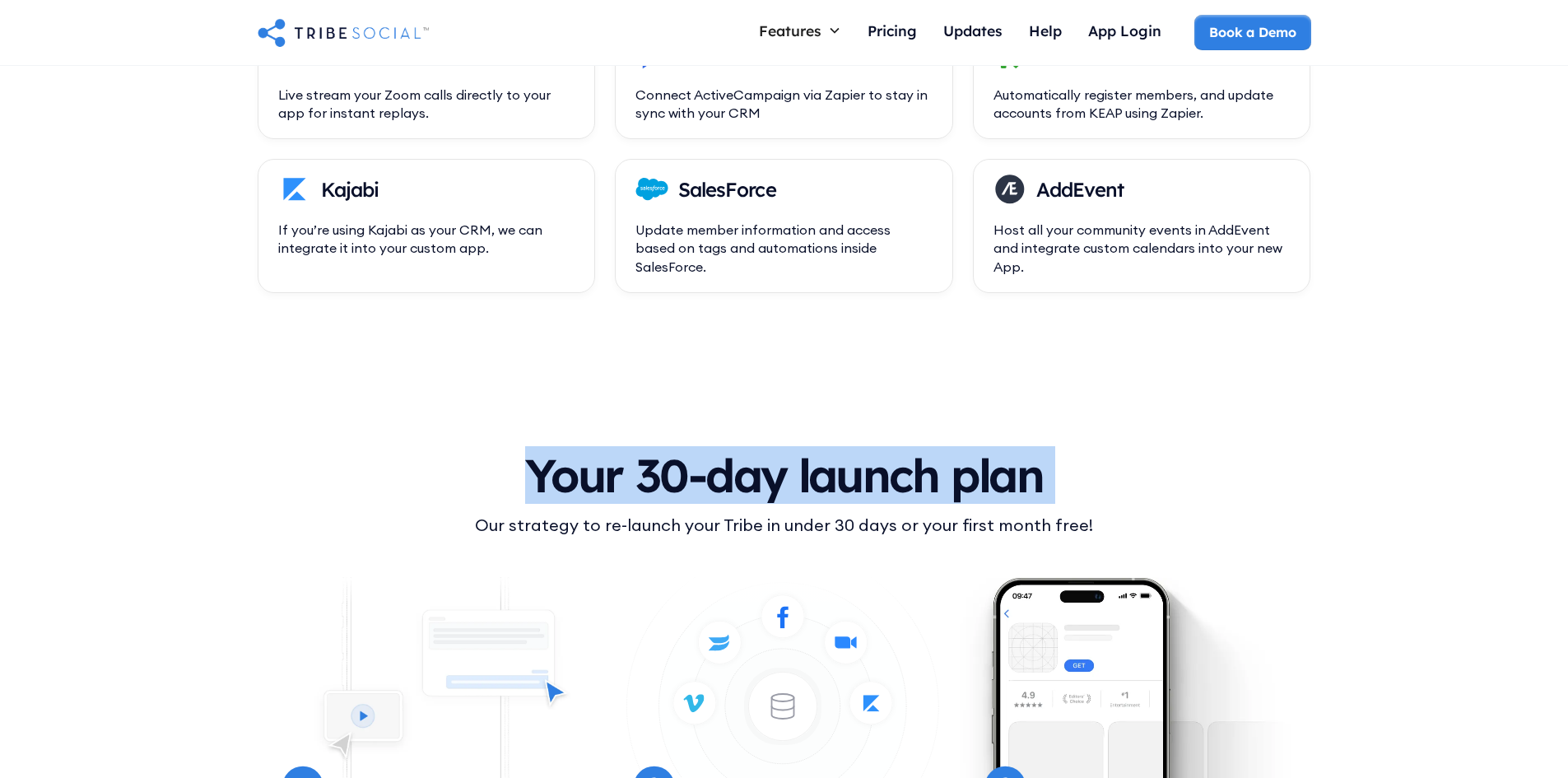
click at [552, 490] on h2 "Your 30-day launch plan" at bounding box center [784, 475] width 1054 height 48
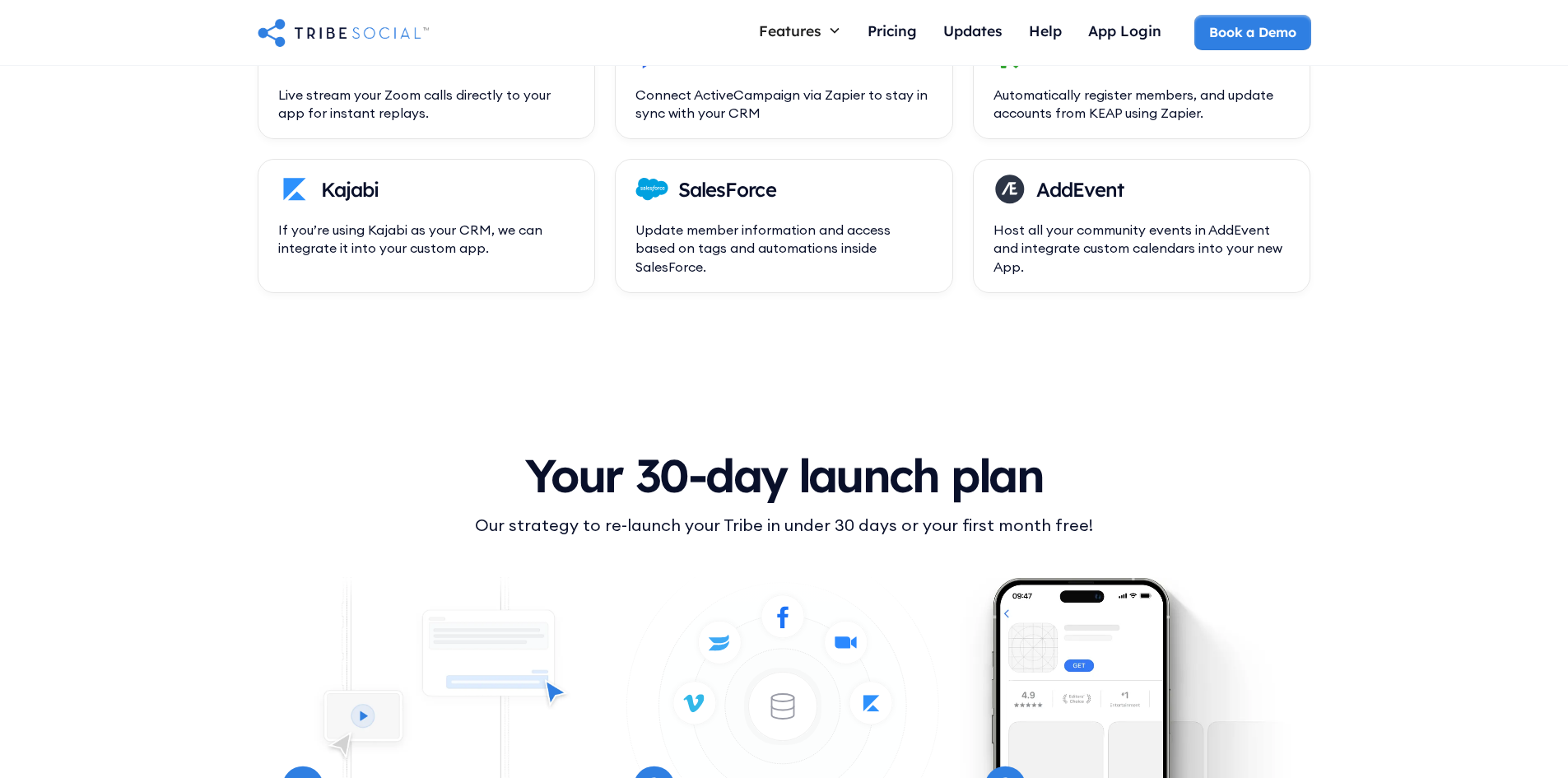
click at [541, 522] on div "Our strategy to re-launch your Tribe in under 30 days or your first month free!" at bounding box center [784, 525] width 1054 height 25
click at [540, 523] on div "Our strategy to re-launch your Tribe in under 30 days or your first month free!" at bounding box center [784, 525] width 1054 height 25
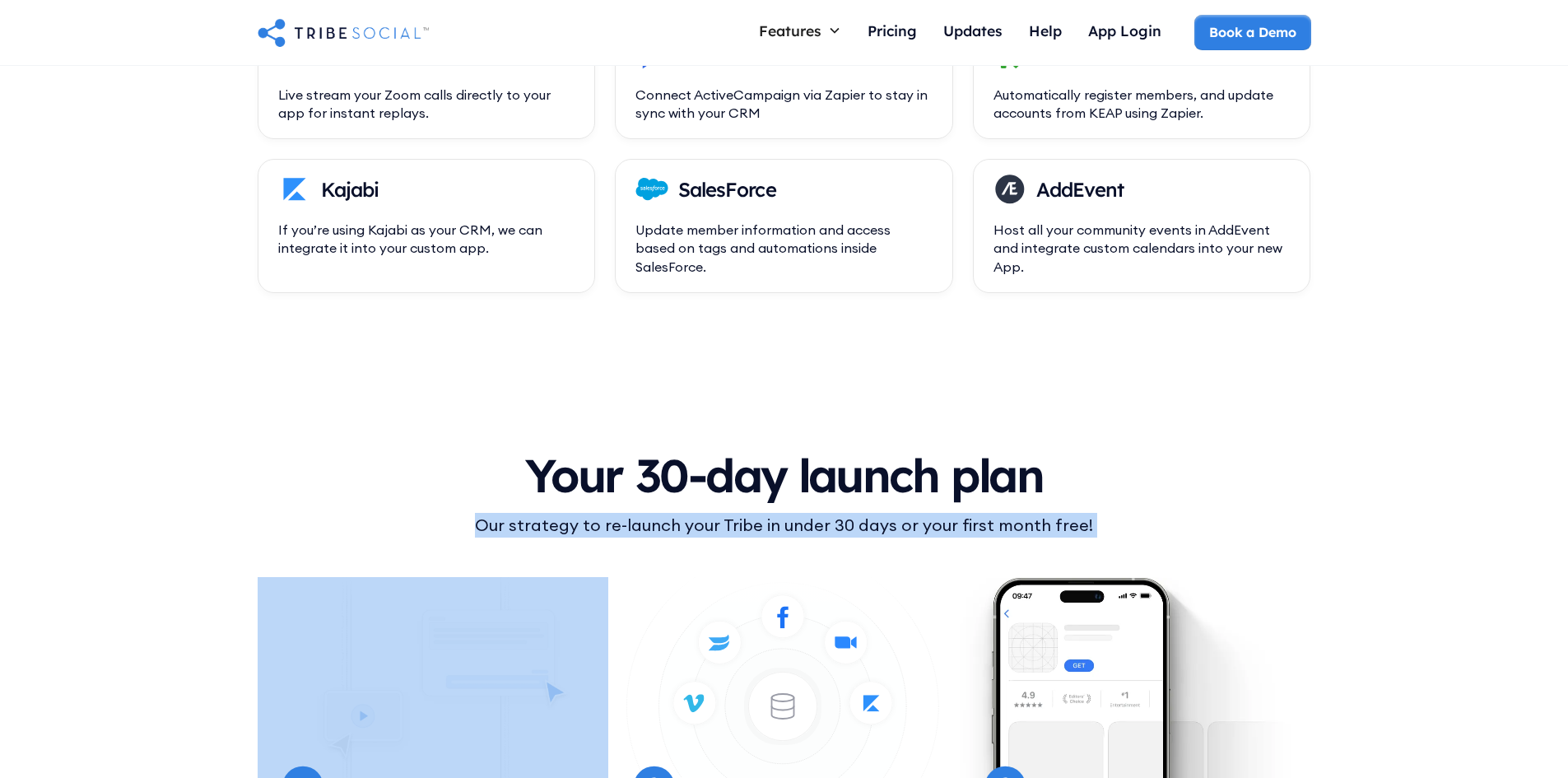
click at [540, 523] on div "Our strategy to re-launch your Tribe in under 30 days or your first month free!" at bounding box center [784, 525] width 1054 height 25
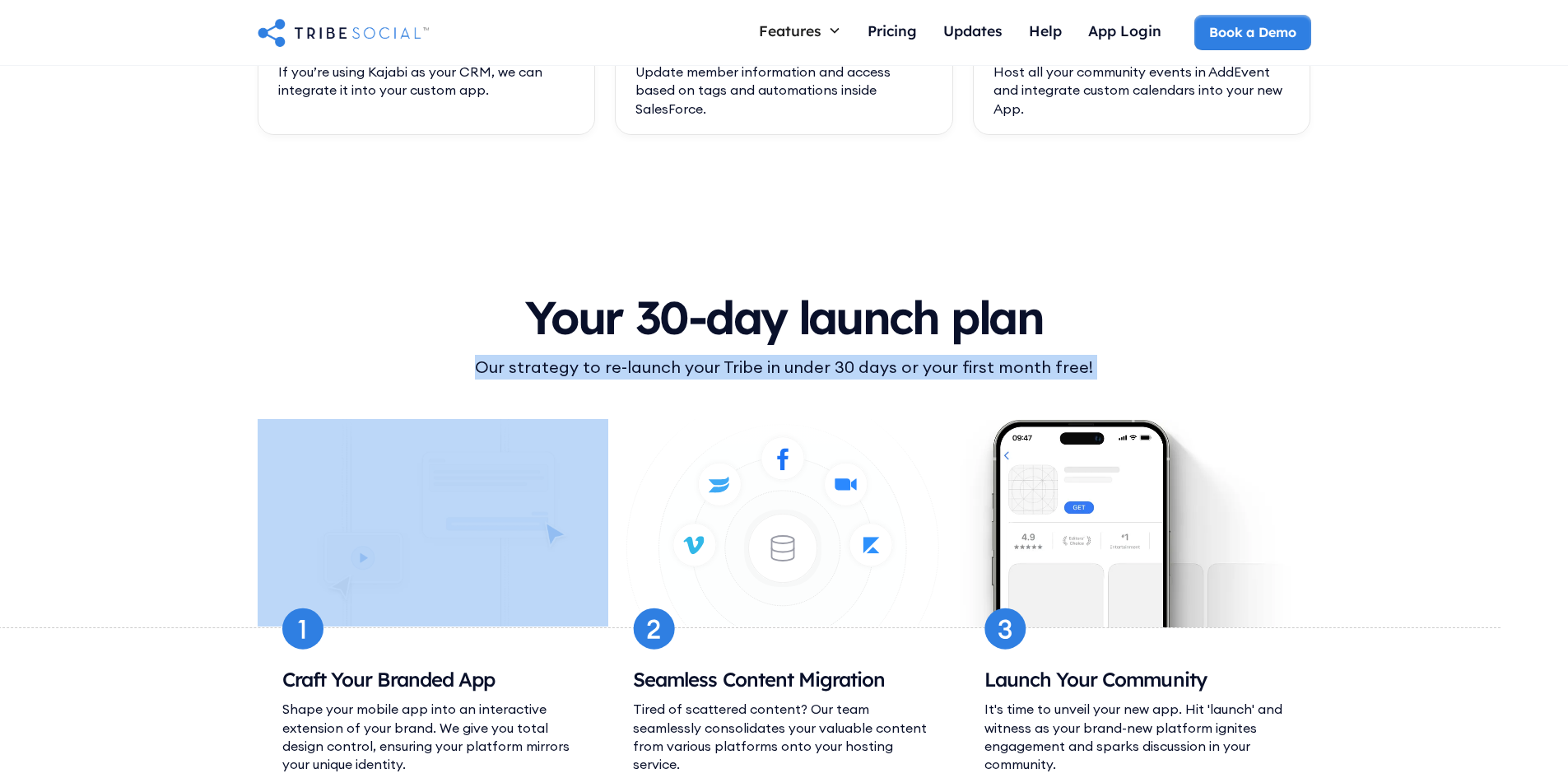
scroll to position [6587, 0]
